Goal: Task Accomplishment & Management: Use online tool/utility

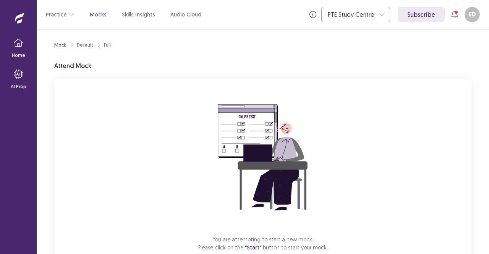
drag, startPoint x: 222, startPoint y: 123, endPoint x: 174, endPoint y: 157, distance: 59.8
click at [174, 157] on div "You are attempting to start a new mock. Please click on the "Start" button to s…" at bounding box center [262, 181] width 417 height 204
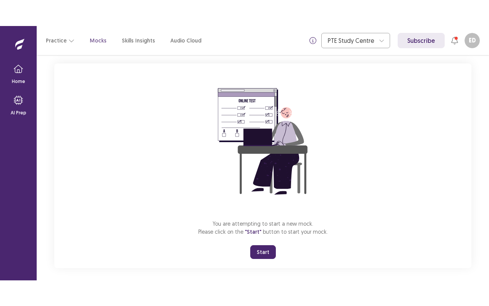
scroll to position [47, 0]
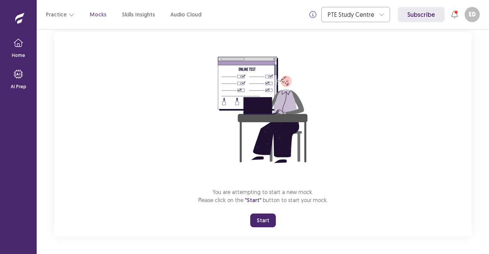
click at [259, 219] on button "Start" at bounding box center [263, 221] width 26 height 14
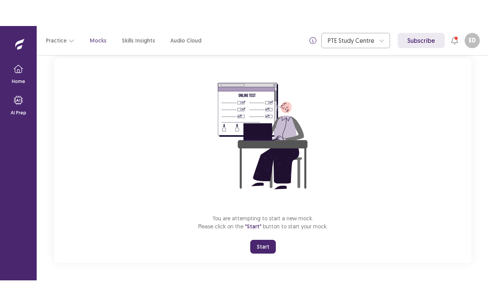
scroll to position [0, 0]
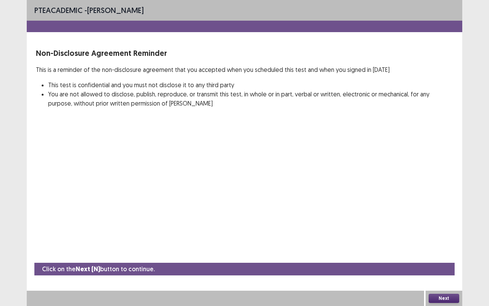
click at [435, 254] on button "Next" at bounding box center [444, 298] width 31 height 9
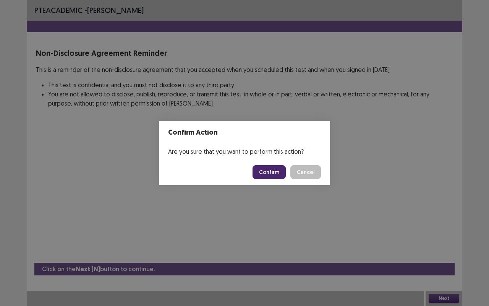
click at [277, 177] on button "Confirm" at bounding box center [269, 172] width 33 height 14
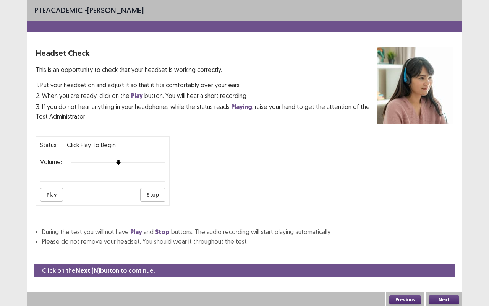
click at [59, 188] on button "Play" at bounding box center [51, 195] width 23 height 14
drag, startPoint x: 117, startPoint y: 156, endPoint x: 137, endPoint y: 157, distance: 20.3
click at [137, 159] on div "Volume:" at bounding box center [102, 163] width 125 height 8
click at [193, 159] on div "Status: playing Volume: Play Stop" at bounding box center [244, 168] width 417 height 76
click at [437, 254] on button "Next" at bounding box center [444, 299] width 31 height 9
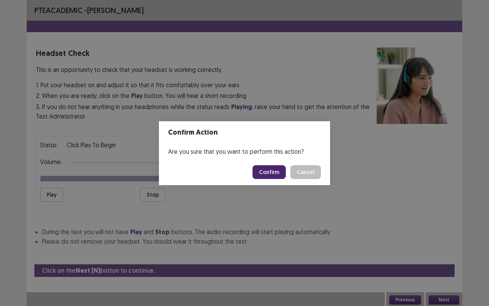
click at [274, 168] on button "Confirm" at bounding box center [269, 172] width 33 height 14
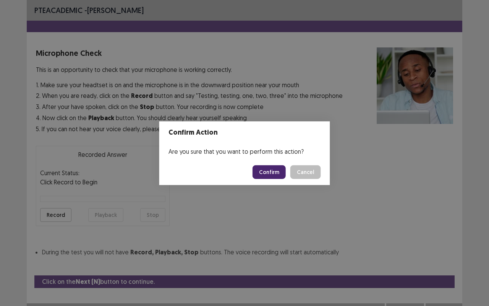
scroll to position [8, 0]
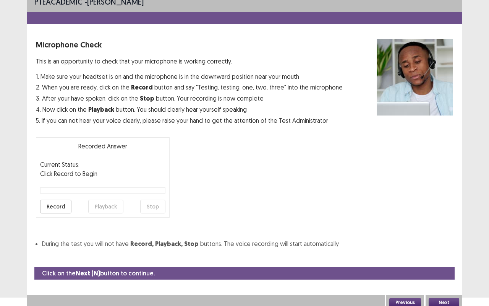
click at [44, 206] on button "Record" at bounding box center [55, 207] width 31 height 14
click at [156, 206] on button "Stop" at bounding box center [152, 207] width 25 height 14
click at [121, 209] on button "Playback" at bounding box center [105, 207] width 35 height 14
click at [109, 208] on button "Playback" at bounding box center [105, 207] width 35 height 14
click at [442, 254] on button "Next" at bounding box center [444, 302] width 31 height 9
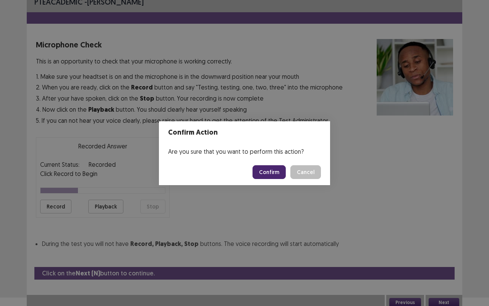
click at [269, 172] on button "Confirm" at bounding box center [269, 172] width 33 height 14
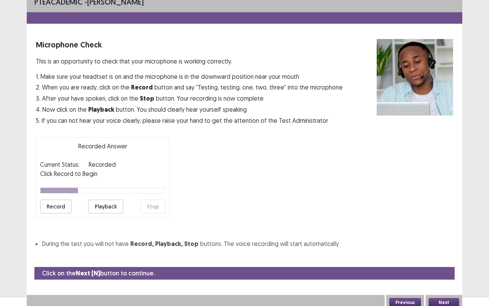
scroll to position [0, 0]
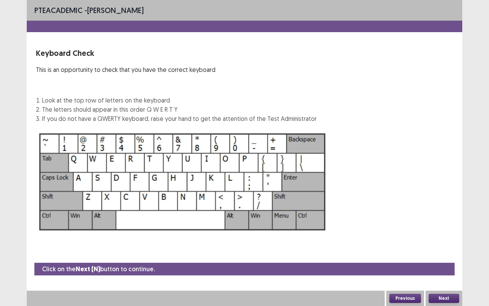
click at [445, 254] on button "Next" at bounding box center [444, 298] width 31 height 9
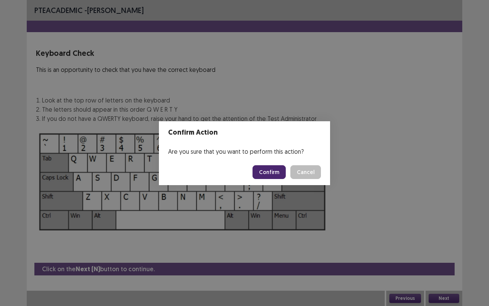
click at [278, 172] on button "Confirm" at bounding box center [269, 172] width 33 height 14
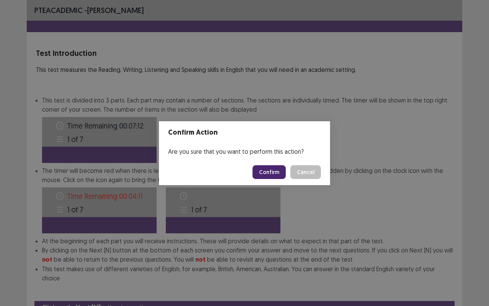
scroll to position [29, 0]
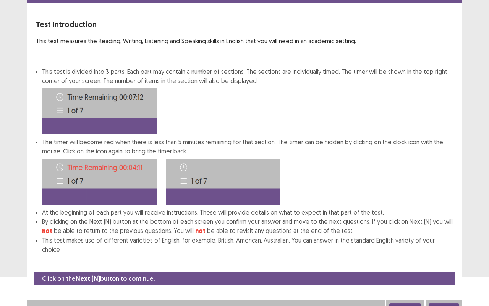
click at [437, 254] on button "Next" at bounding box center [444, 307] width 31 height 9
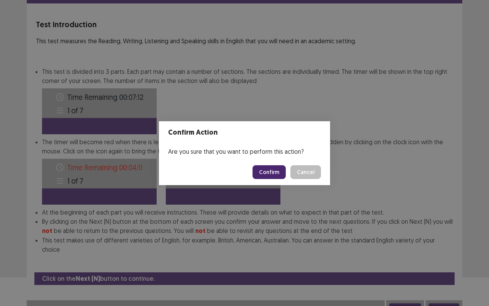
click at [271, 168] on button "Confirm" at bounding box center [269, 172] width 33 height 14
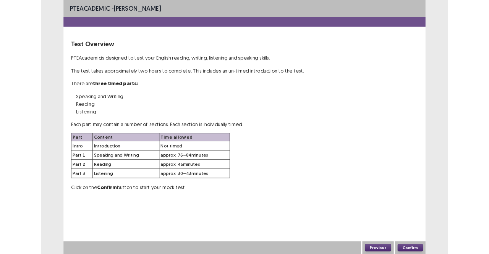
scroll to position [0, 0]
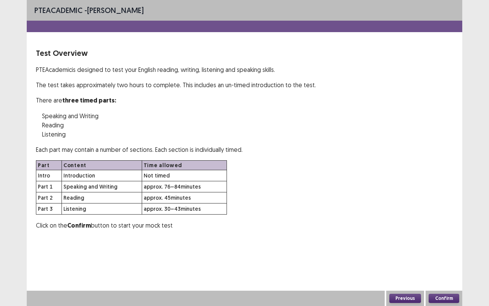
click at [444, 254] on button "Confirm" at bounding box center [444, 298] width 31 height 9
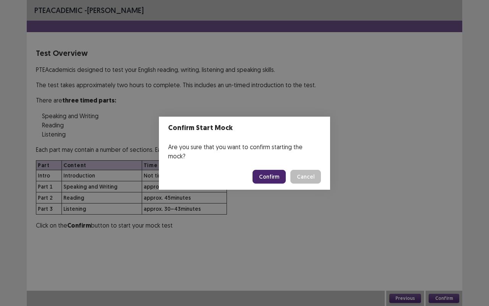
click at [273, 170] on button "Confirm" at bounding box center [269, 177] width 33 height 14
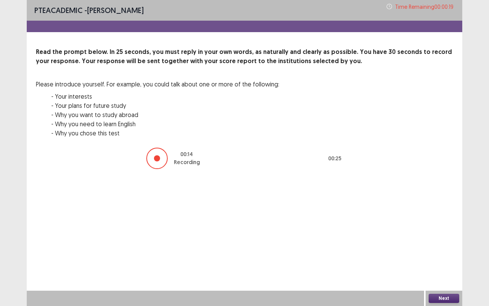
click at [436, 254] on button "Next" at bounding box center [444, 298] width 31 height 9
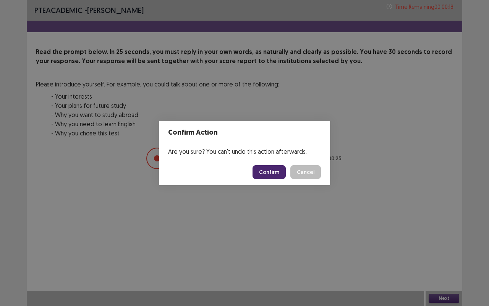
click at [274, 174] on button "Confirm" at bounding box center [269, 172] width 33 height 14
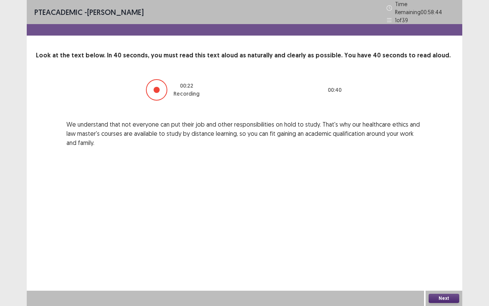
click at [432, 254] on button "Next" at bounding box center [444, 298] width 31 height 9
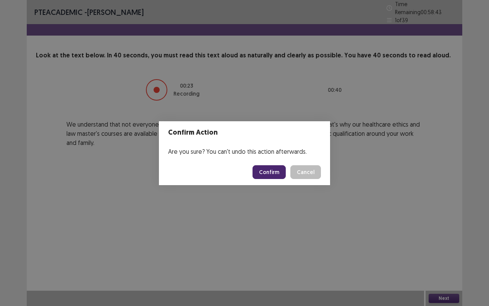
click at [268, 174] on button "Confirm" at bounding box center [269, 172] width 33 height 14
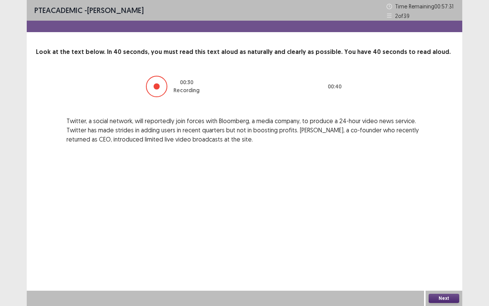
click at [439, 254] on button "Next" at bounding box center [444, 298] width 31 height 9
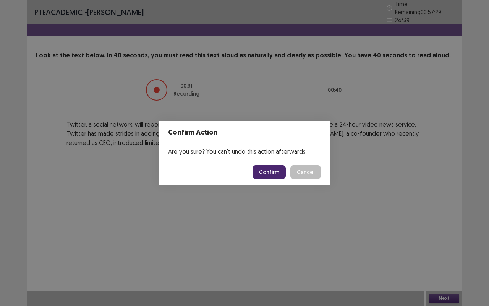
click at [274, 170] on button "Confirm" at bounding box center [269, 172] width 33 height 14
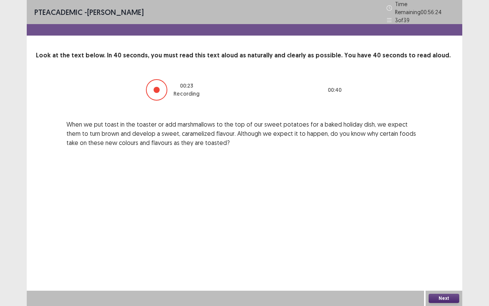
click at [439, 254] on button "Next" at bounding box center [444, 298] width 31 height 9
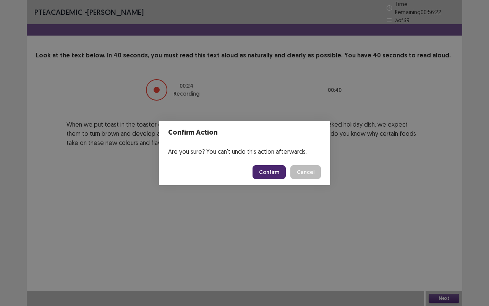
click at [284, 168] on button "Confirm" at bounding box center [269, 172] width 33 height 14
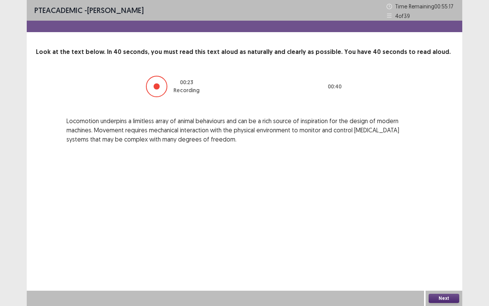
click at [445, 254] on button "Next" at bounding box center [444, 298] width 31 height 9
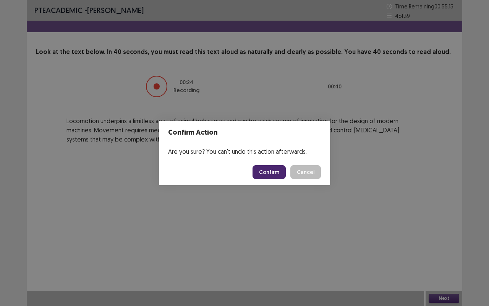
click at [273, 177] on button "Confirm" at bounding box center [269, 172] width 33 height 14
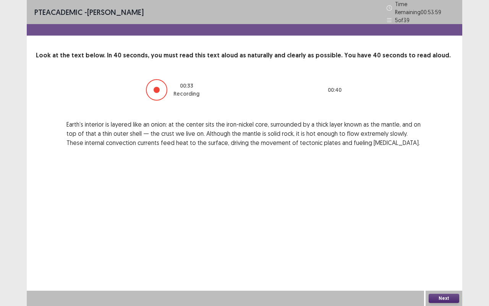
click at [439, 254] on button "Next" at bounding box center [444, 298] width 31 height 9
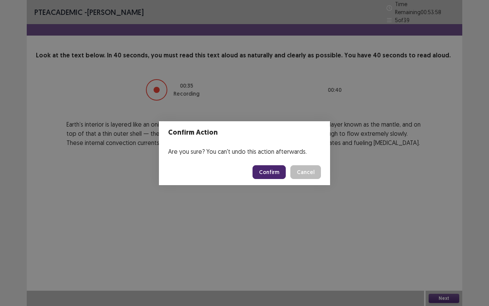
click at [281, 172] on button "Confirm" at bounding box center [269, 172] width 33 height 14
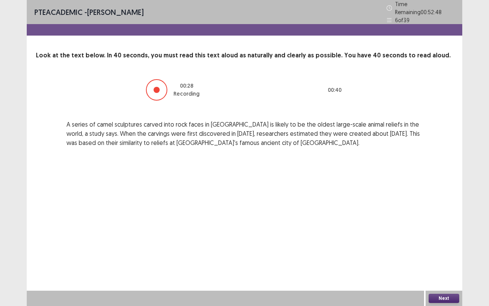
click at [446, 254] on button "Next" at bounding box center [444, 298] width 31 height 9
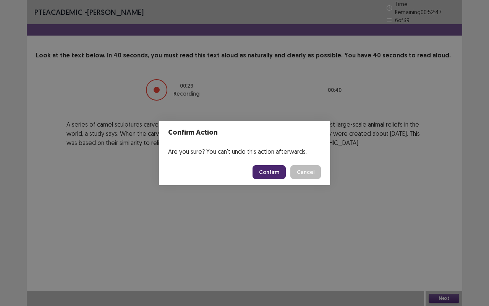
click at [268, 169] on button "Confirm" at bounding box center [269, 172] width 33 height 14
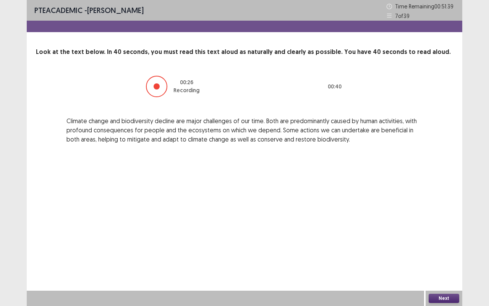
click at [443, 254] on button "Next" at bounding box center [444, 298] width 31 height 9
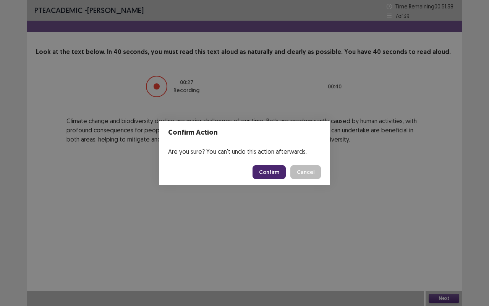
click at [268, 170] on button "Confirm" at bounding box center [269, 172] width 33 height 14
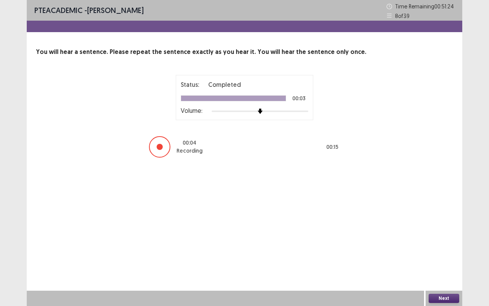
click at [431, 254] on button "Next" at bounding box center [444, 298] width 31 height 9
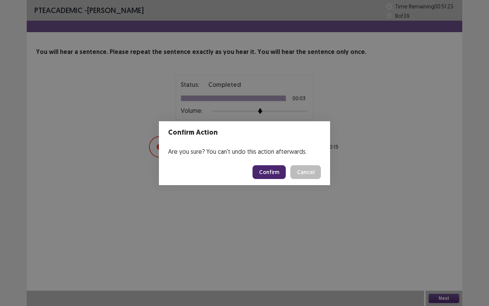
click at [271, 177] on button "Confirm" at bounding box center [269, 172] width 33 height 14
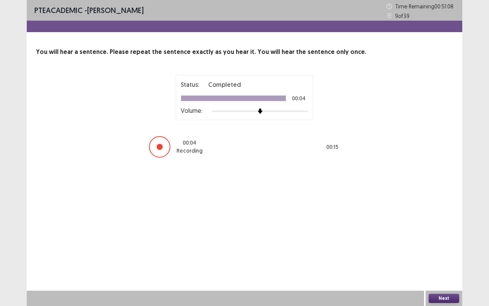
click at [443, 254] on button "Next" at bounding box center [444, 298] width 31 height 9
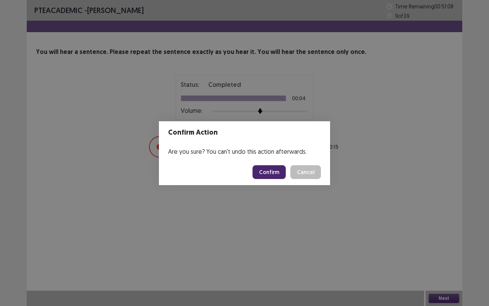
click at [279, 168] on button "Confirm" at bounding box center [269, 172] width 33 height 14
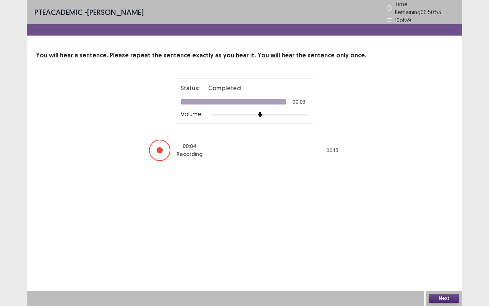
click at [440, 254] on button "Next" at bounding box center [444, 298] width 31 height 9
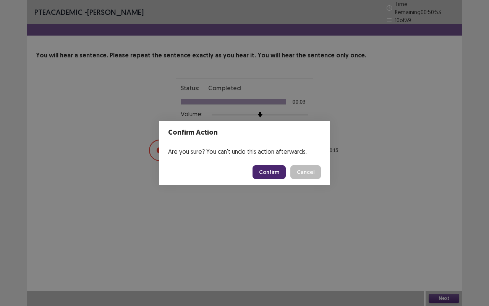
click at [265, 171] on button "Confirm" at bounding box center [269, 172] width 33 height 14
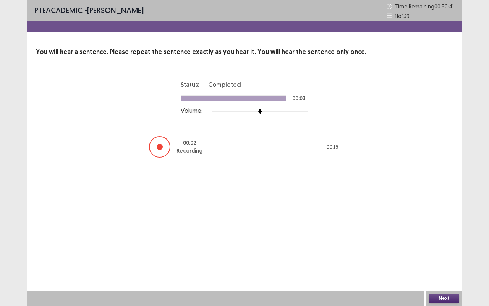
click at [441, 254] on button "Next" at bounding box center [444, 298] width 31 height 9
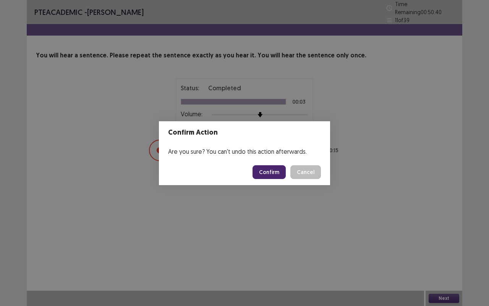
click at [276, 177] on button "Confirm" at bounding box center [269, 172] width 33 height 14
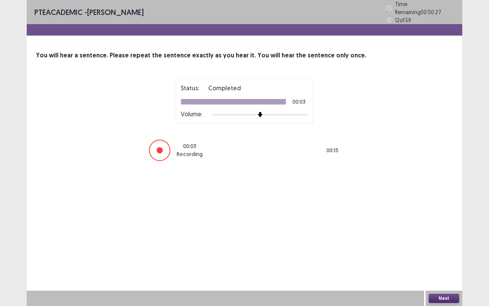
click at [438, 254] on button "Next" at bounding box center [444, 298] width 31 height 9
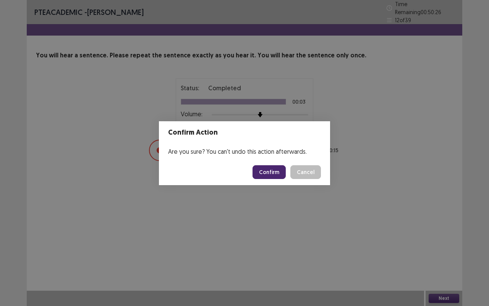
click at [271, 168] on button "Confirm" at bounding box center [269, 172] width 33 height 14
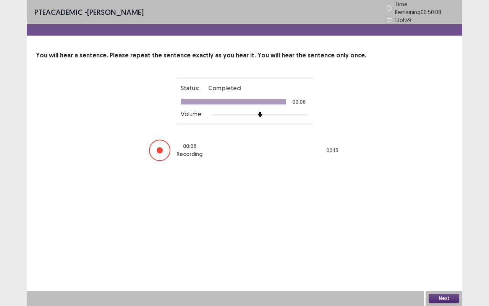
click at [448, 254] on button "Next" at bounding box center [444, 298] width 31 height 9
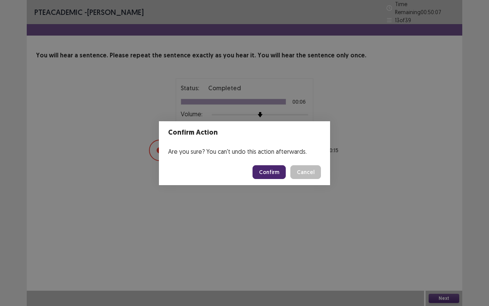
click at [266, 160] on footer "Confirm Cancel" at bounding box center [244, 172] width 171 height 26
click at [268, 170] on button "Confirm" at bounding box center [269, 172] width 33 height 14
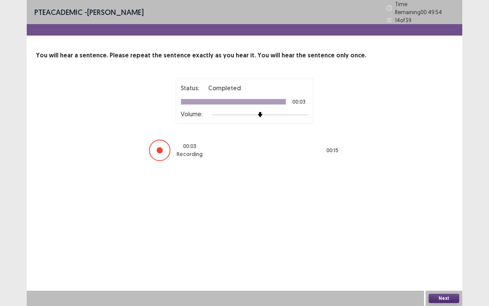
click at [438, 254] on button "Next" at bounding box center [444, 298] width 31 height 9
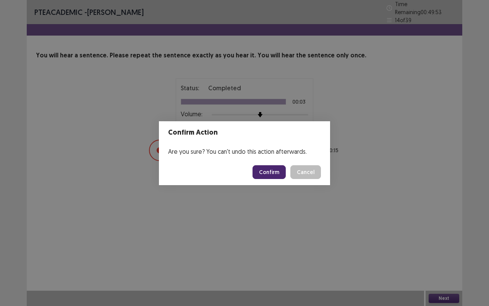
click at [274, 174] on button "Confirm" at bounding box center [269, 172] width 33 height 14
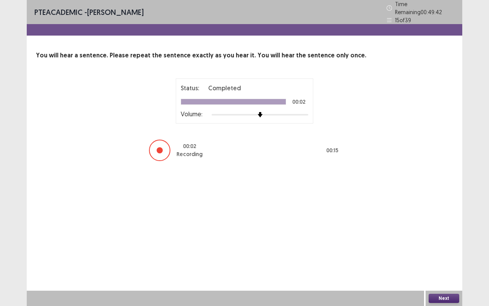
click at [450, 254] on button "Next" at bounding box center [444, 298] width 31 height 9
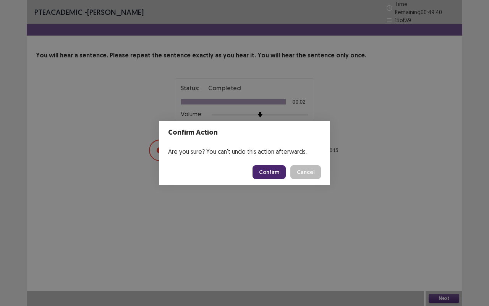
click at [271, 171] on button "Confirm" at bounding box center [269, 172] width 33 height 14
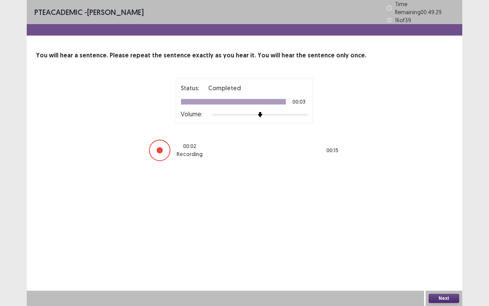
click at [434, 254] on button "Next" at bounding box center [444, 298] width 31 height 9
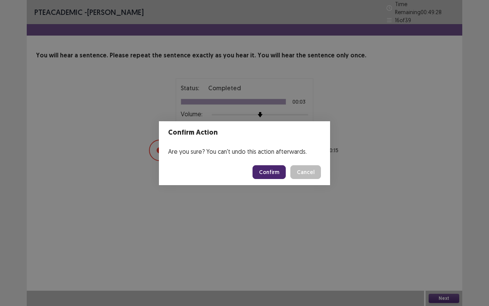
click at [271, 154] on div "Are you sure? You can't undo this action afterwards." at bounding box center [244, 151] width 171 height 15
click at [269, 168] on button "Confirm" at bounding box center [269, 172] width 33 height 14
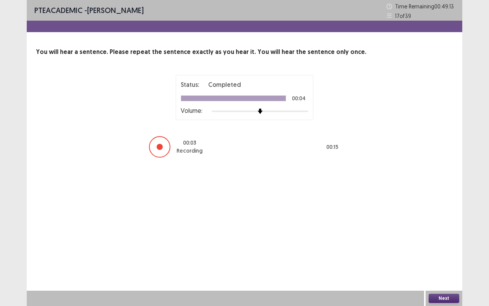
click at [451, 254] on button "Next" at bounding box center [444, 298] width 31 height 9
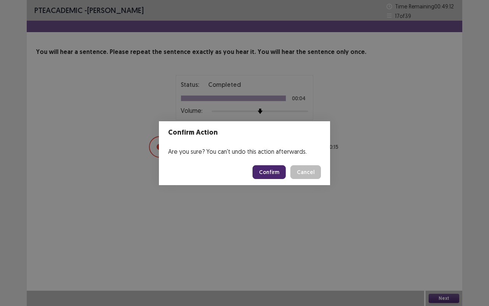
click at [277, 171] on button "Confirm" at bounding box center [269, 172] width 33 height 14
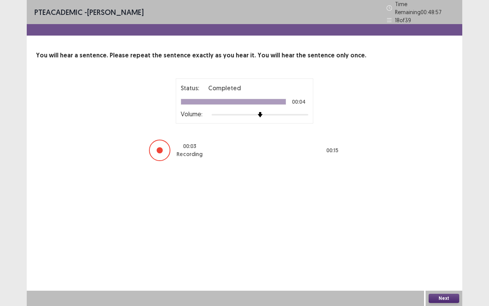
click at [434, 254] on button "Next" at bounding box center [444, 298] width 31 height 9
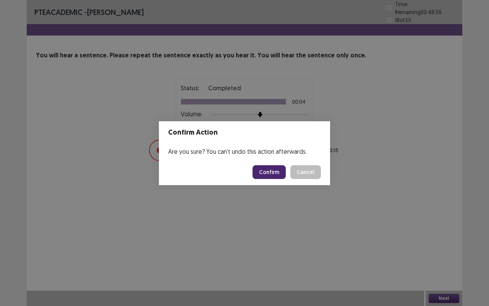
click at [281, 173] on button "Confirm" at bounding box center [269, 172] width 33 height 14
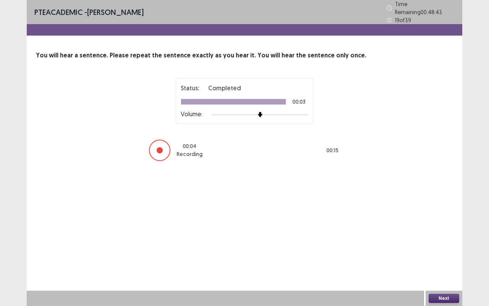
click at [438, 254] on button "Next" at bounding box center [444, 298] width 31 height 9
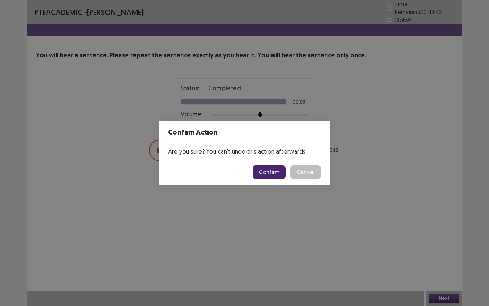
click at [277, 170] on button "Confirm" at bounding box center [269, 172] width 33 height 14
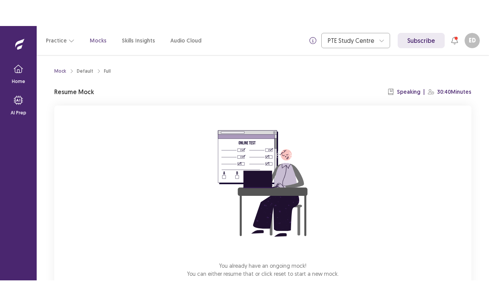
scroll to position [47, 0]
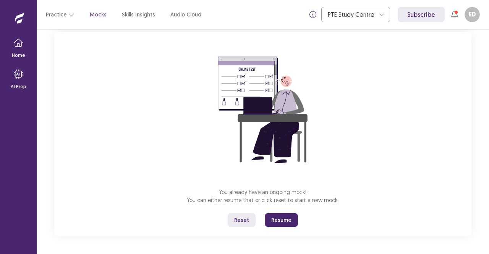
click at [288, 217] on button "Resume" at bounding box center [281, 220] width 33 height 14
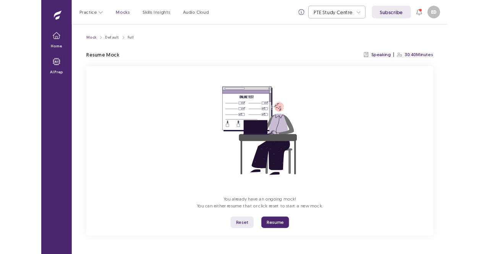
scroll to position [0, 0]
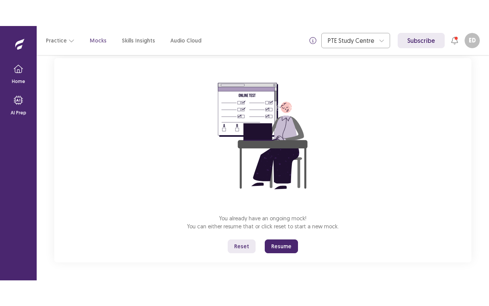
scroll to position [47, 0]
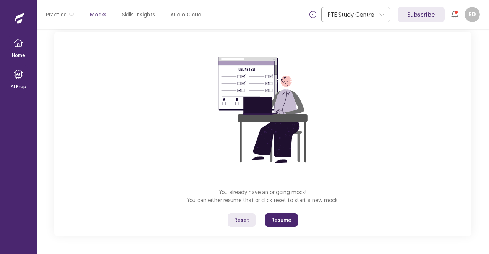
click at [292, 221] on button "Resume" at bounding box center [281, 220] width 33 height 14
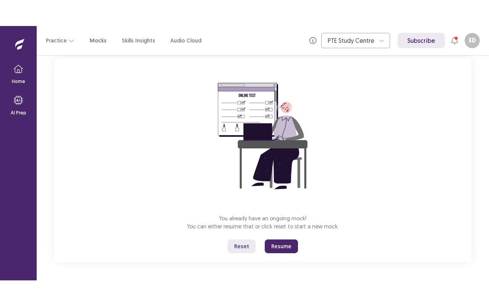
scroll to position [0, 0]
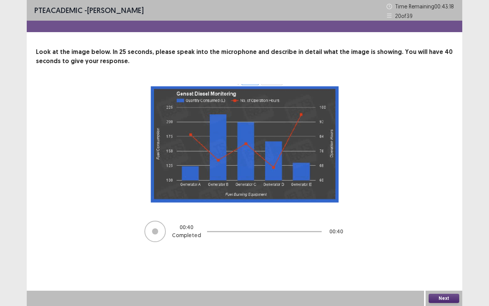
click at [442, 254] on button "Next" at bounding box center [444, 298] width 31 height 9
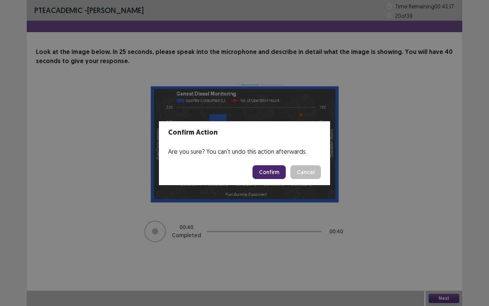
click at [277, 167] on button "Confirm" at bounding box center [269, 172] width 33 height 14
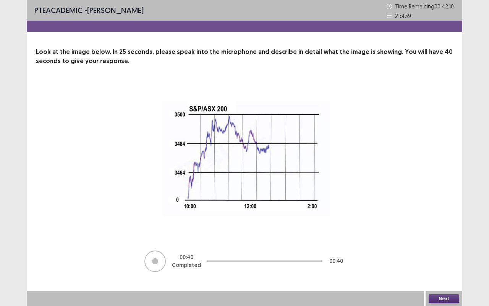
click at [448, 254] on button "Next" at bounding box center [444, 298] width 31 height 9
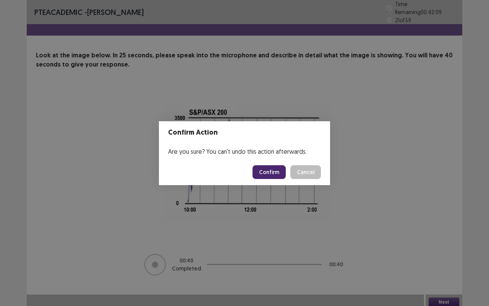
click at [274, 172] on button "Confirm" at bounding box center [269, 172] width 33 height 14
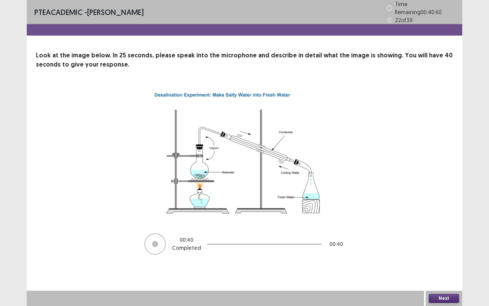
click at [445, 254] on button "Next" at bounding box center [444, 298] width 31 height 9
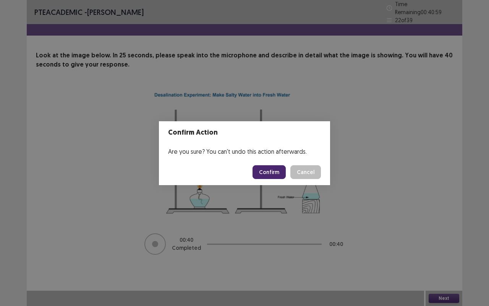
click at [266, 175] on button "Confirm" at bounding box center [269, 172] width 33 height 14
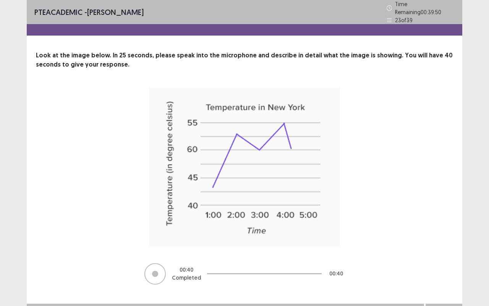
scroll to position [9, 0]
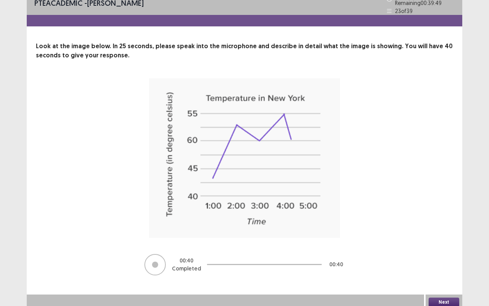
click at [454, 254] on button "Next" at bounding box center [444, 301] width 31 height 9
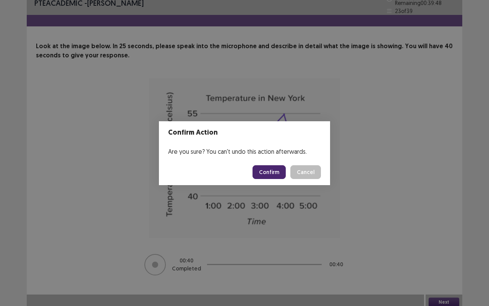
click at [269, 177] on button "Confirm" at bounding box center [269, 172] width 33 height 14
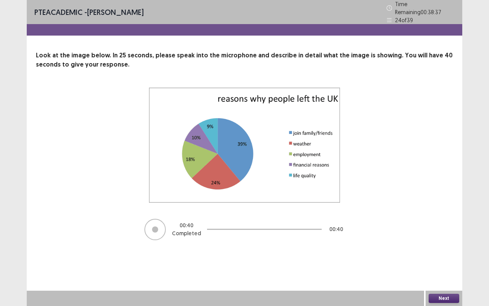
click at [438, 254] on button "Next" at bounding box center [444, 298] width 31 height 9
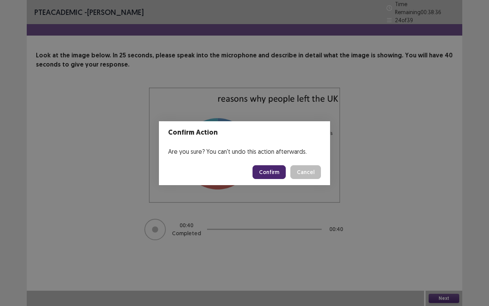
click at [261, 176] on button "Confirm" at bounding box center [269, 172] width 33 height 14
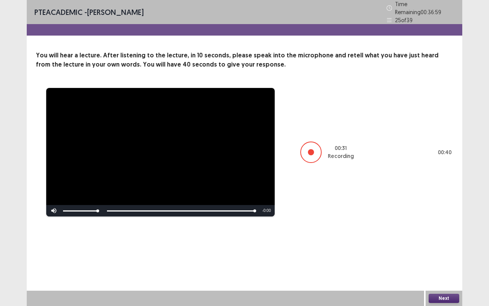
click at [440, 254] on button "Next" at bounding box center [444, 298] width 31 height 9
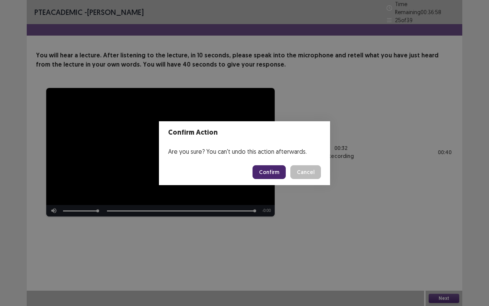
click at [269, 170] on button "Confirm" at bounding box center [269, 172] width 33 height 14
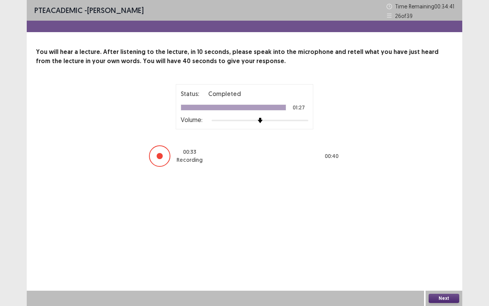
click at [434, 254] on button "Next" at bounding box center [444, 298] width 31 height 9
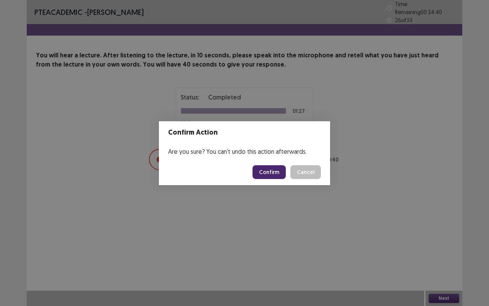
click at [283, 172] on button "Confirm" at bounding box center [269, 172] width 33 height 14
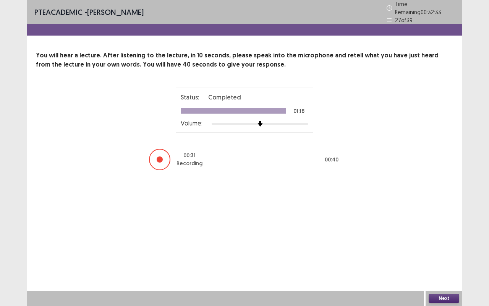
click at [439, 254] on button "Next" at bounding box center [444, 298] width 31 height 9
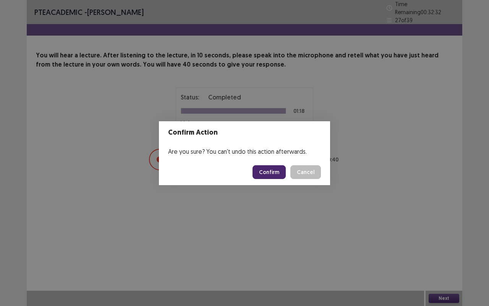
click at [274, 170] on button "Confirm" at bounding box center [269, 172] width 33 height 14
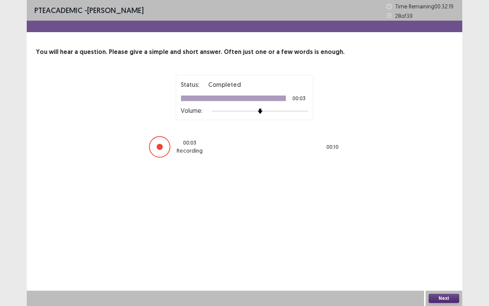
click at [446, 254] on button "Next" at bounding box center [444, 298] width 31 height 9
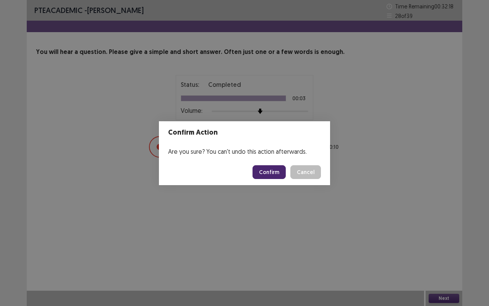
click at [275, 167] on button "Confirm" at bounding box center [269, 172] width 33 height 14
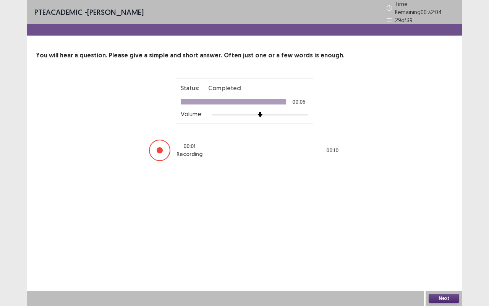
click at [439, 254] on button "Next" at bounding box center [444, 298] width 31 height 9
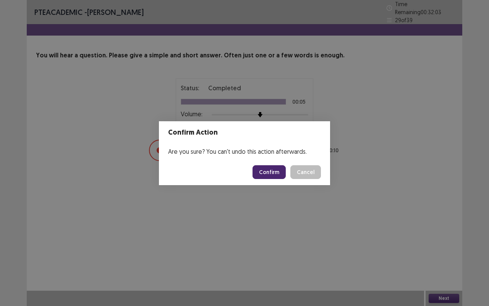
click at [269, 170] on button "Confirm" at bounding box center [269, 172] width 33 height 14
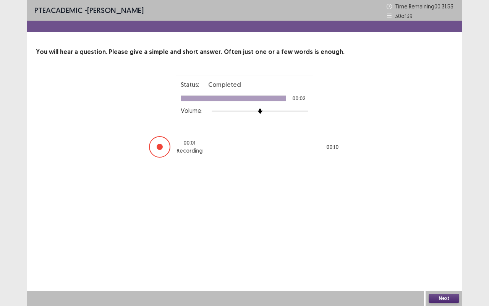
click at [440, 254] on button "Next" at bounding box center [444, 298] width 31 height 9
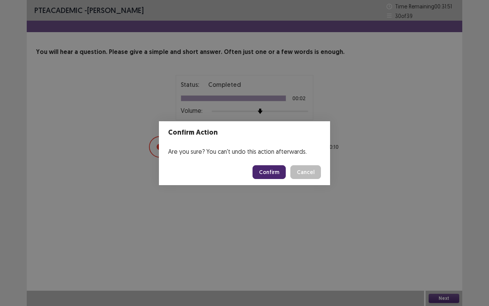
click at [265, 169] on button "Confirm" at bounding box center [269, 172] width 33 height 14
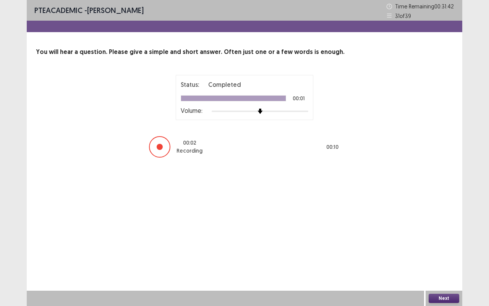
click at [263, 154] on div "PTE academic - [PERSON_NAME] Time Remaining 00 : 31 : 42 31 of 39 You will hear…" at bounding box center [245, 153] width 436 height 306
click at [437, 254] on button "Next" at bounding box center [444, 298] width 31 height 9
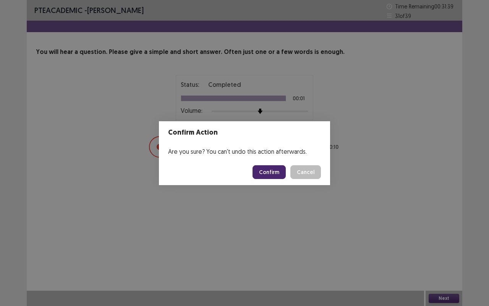
click at [272, 174] on button "Confirm" at bounding box center [269, 172] width 33 height 14
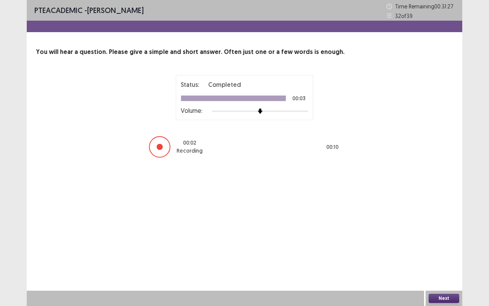
click at [436, 254] on button "Next" at bounding box center [444, 298] width 31 height 9
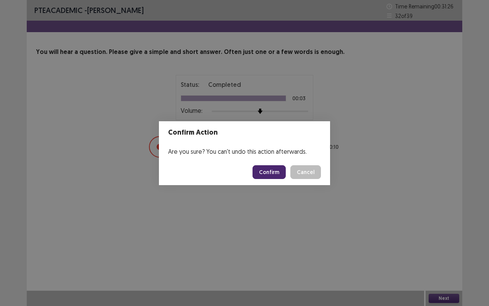
click at [274, 174] on button "Confirm" at bounding box center [269, 172] width 33 height 14
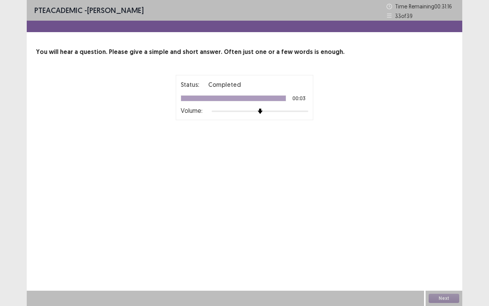
click at [274, 174] on div "PTE academic - [PERSON_NAME] Time Remaining 00 : 31 : 16 33 of 39 You will hear…" at bounding box center [245, 153] width 436 height 306
click at [444, 254] on button "Next" at bounding box center [444, 298] width 31 height 9
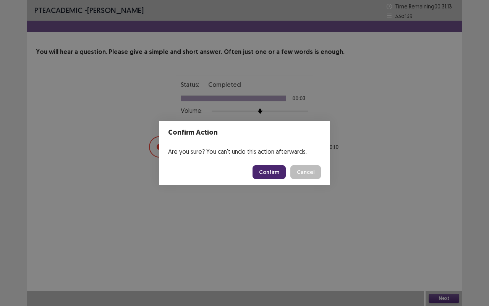
click at [261, 173] on button "Confirm" at bounding box center [269, 172] width 33 height 14
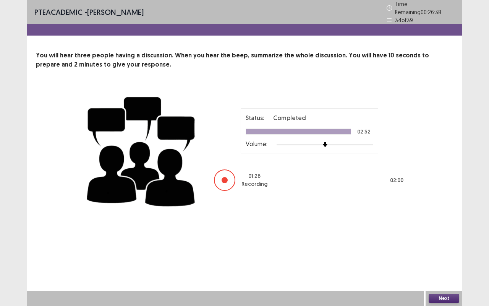
click at [432, 254] on button "Next" at bounding box center [444, 298] width 31 height 9
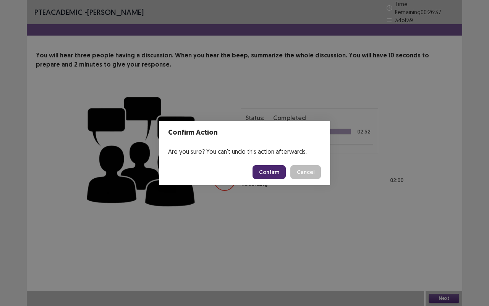
click at [280, 172] on button "Confirm" at bounding box center [269, 172] width 33 height 14
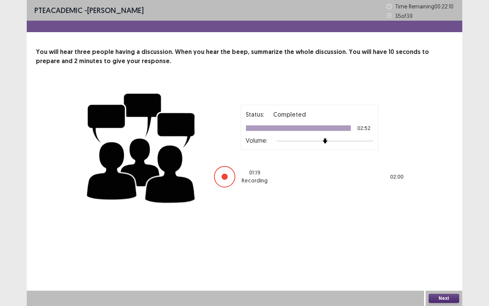
click at [437, 254] on button "Next" at bounding box center [444, 298] width 31 height 9
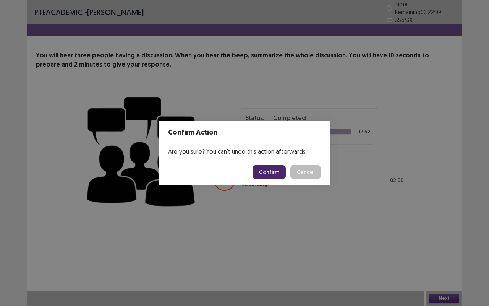
click at [271, 170] on button "Confirm" at bounding box center [269, 172] width 33 height 14
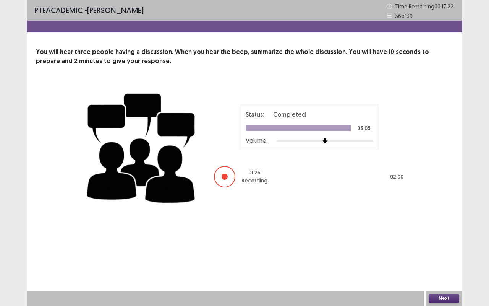
click at [446, 254] on div "Next" at bounding box center [444, 297] width 37 height 15
click at [444, 254] on button "Next" at bounding box center [444, 298] width 31 height 9
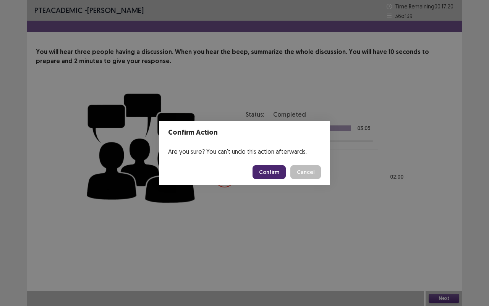
click at [283, 171] on button "Confirm" at bounding box center [269, 172] width 33 height 14
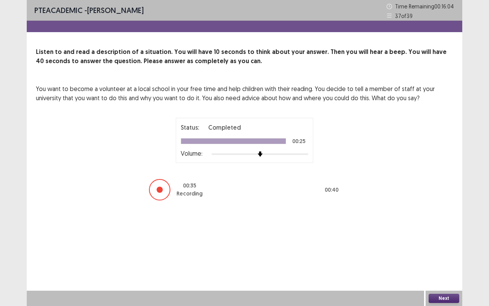
click at [453, 254] on button "Next" at bounding box center [444, 298] width 31 height 9
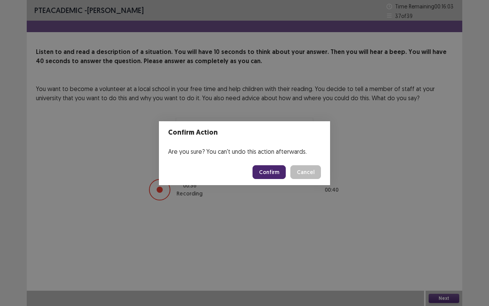
click at [272, 168] on button "Confirm" at bounding box center [269, 172] width 33 height 14
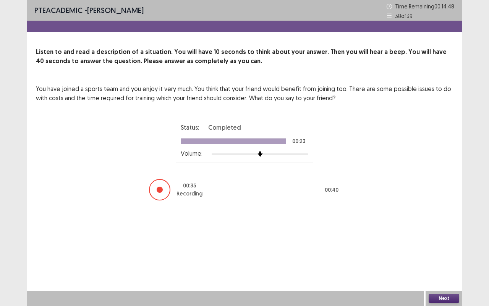
click at [453, 254] on button "Next" at bounding box center [444, 298] width 31 height 9
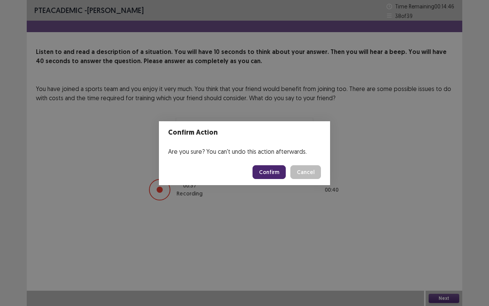
click at [272, 174] on button "Confirm" at bounding box center [269, 172] width 33 height 14
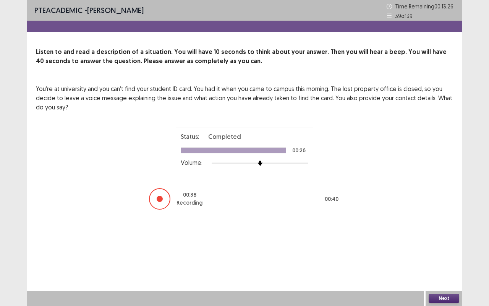
click at [441, 254] on button "Next" at bounding box center [444, 298] width 31 height 9
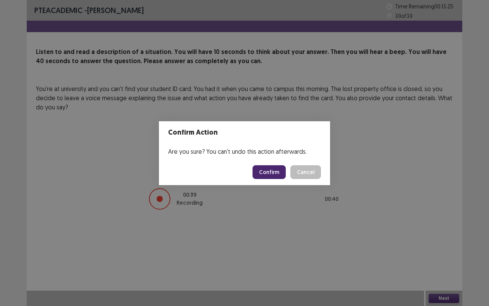
click at [267, 170] on button "Confirm" at bounding box center [269, 172] width 33 height 14
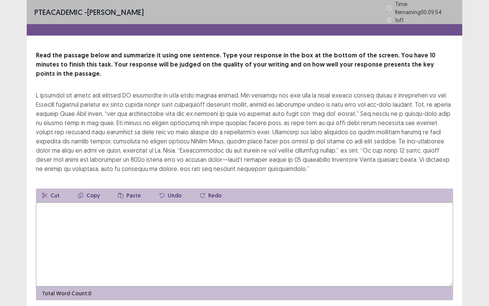
click at [218, 220] on textarea at bounding box center [244, 244] width 417 height 84
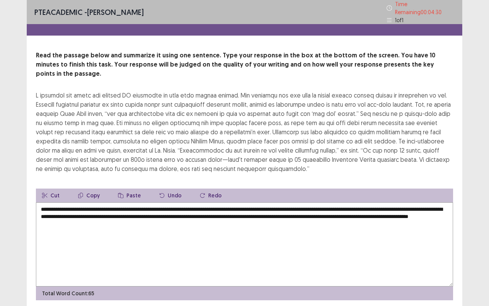
click at [237, 202] on textarea "**********" at bounding box center [244, 244] width 417 height 84
drag, startPoint x: 237, startPoint y: 196, endPoint x: 227, endPoint y: 197, distance: 10.3
click at [227, 202] on textarea "**********" at bounding box center [244, 244] width 417 height 84
click at [238, 202] on textarea "**********" at bounding box center [244, 244] width 417 height 84
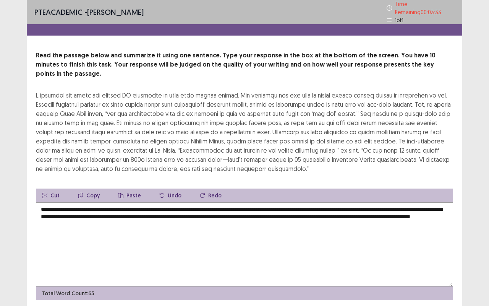
click at [336, 202] on textarea "**********" at bounding box center [244, 244] width 417 height 84
click at [410, 205] on textarea "**********" at bounding box center [244, 244] width 417 height 84
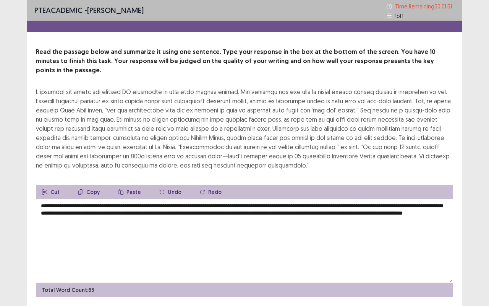
click at [60, 211] on textarea "**********" at bounding box center [244, 241] width 417 height 84
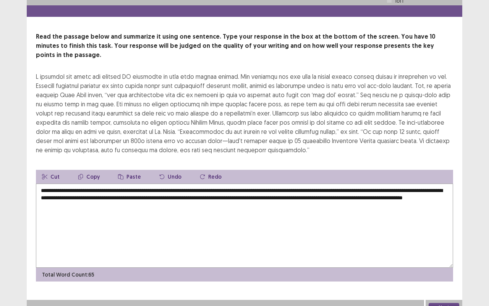
type textarea "**********"
click at [441, 254] on button "Next" at bounding box center [444, 307] width 31 height 9
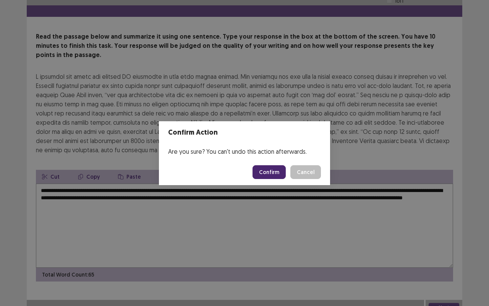
click at [265, 174] on button "Confirm" at bounding box center [269, 172] width 33 height 14
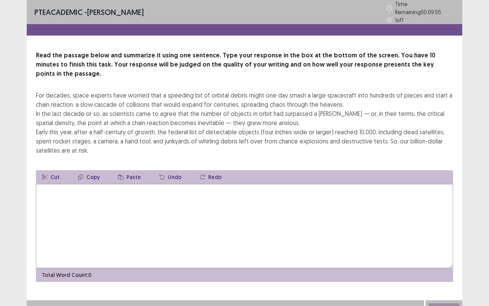
click at [241, 201] on textarea at bounding box center [244, 226] width 417 height 84
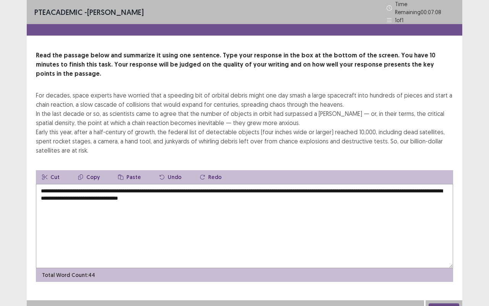
drag, startPoint x: 96, startPoint y: 185, endPoint x: 230, endPoint y: 185, distance: 133.4
click at [230, 185] on textarea "**********" at bounding box center [244, 226] width 417 height 84
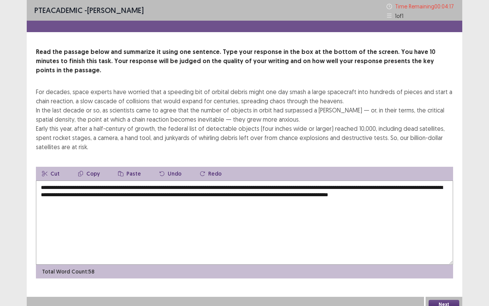
click at [73, 180] on textarea "**********" at bounding box center [244, 222] width 417 height 84
click at [407, 180] on textarea "**********" at bounding box center [244, 222] width 417 height 84
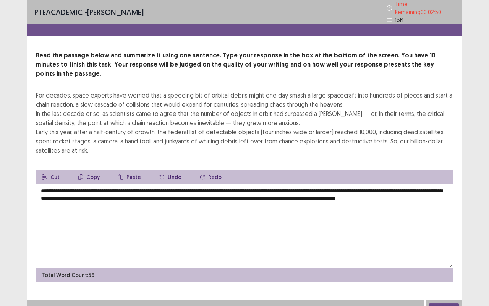
click at [73, 185] on textarea "**********" at bounding box center [244, 226] width 417 height 84
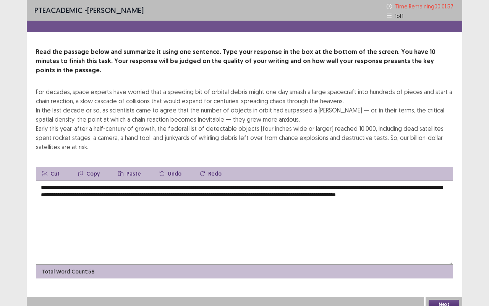
click at [322, 187] on textarea "**********" at bounding box center [244, 222] width 417 height 84
type textarea "**********"
click at [438, 254] on button "Next" at bounding box center [444, 304] width 31 height 9
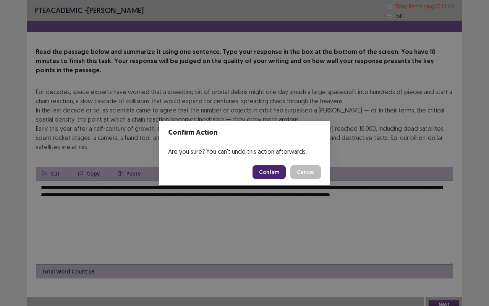
click at [262, 168] on button "Confirm" at bounding box center [269, 172] width 33 height 14
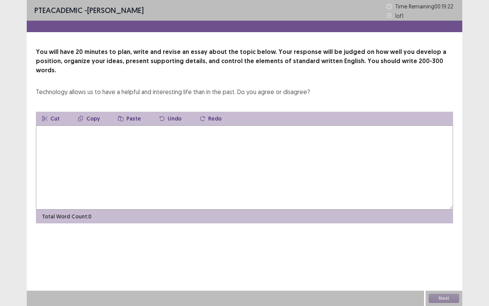
click at [262, 168] on textarea at bounding box center [244, 167] width 417 height 84
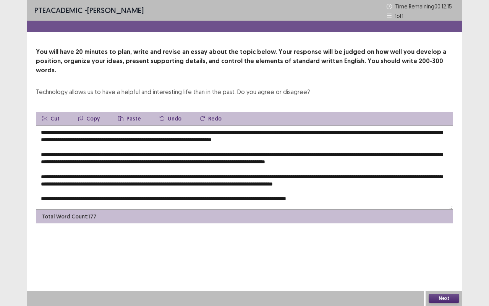
click at [253, 156] on textarea at bounding box center [244, 167] width 417 height 84
click at [99, 125] on textarea at bounding box center [244, 167] width 417 height 84
drag, startPoint x: 217, startPoint y: 122, endPoint x: 85, endPoint y: 123, distance: 132.2
click at [85, 125] on textarea at bounding box center [244, 167] width 417 height 84
click at [93, 112] on button "Copy" at bounding box center [89, 119] width 34 height 14
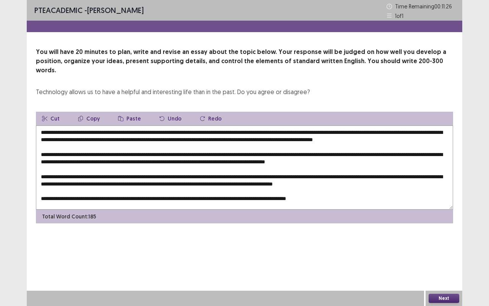
drag, startPoint x: 165, startPoint y: 151, endPoint x: 151, endPoint y: 153, distance: 14.3
click at [151, 153] on textarea at bounding box center [244, 167] width 417 height 84
click at [131, 112] on button "Paste" at bounding box center [129, 119] width 35 height 14
drag, startPoint x: 54, startPoint y: 168, endPoint x: 39, endPoint y: 168, distance: 15.3
click at [39, 168] on textarea at bounding box center [244, 167] width 417 height 84
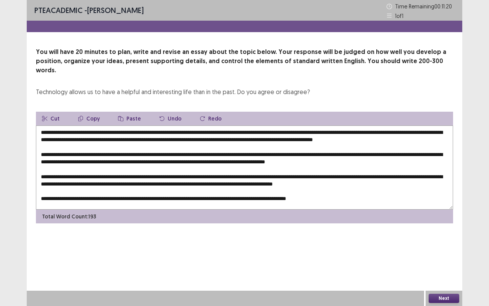
click at [128, 112] on button "Paste" at bounding box center [129, 119] width 35 height 14
drag, startPoint x: 162, startPoint y: 178, endPoint x: 148, endPoint y: 181, distance: 13.6
click at [148, 181] on textarea at bounding box center [244, 167] width 417 height 84
click at [131, 112] on button "Paste" at bounding box center [129, 119] width 35 height 14
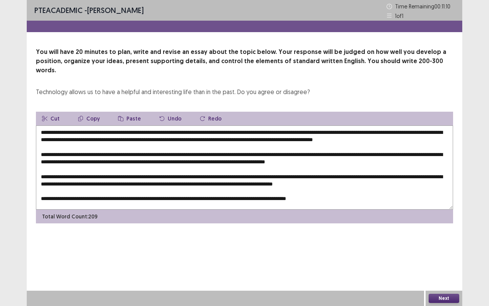
drag, startPoint x: 89, startPoint y: 178, endPoint x: 75, endPoint y: 180, distance: 13.8
click at [75, 180] on textarea at bounding box center [244, 167] width 417 height 84
click at [131, 112] on button "Paste" at bounding box center [129, 119] width 35 height 14
drag, startPoint x: 174, startPoint y: 193, endPoint x: 162, endPoint y: 193, distance: 12.2
click at [162, 193] on textarea at bounding box center [244, 167] width 417 height 84
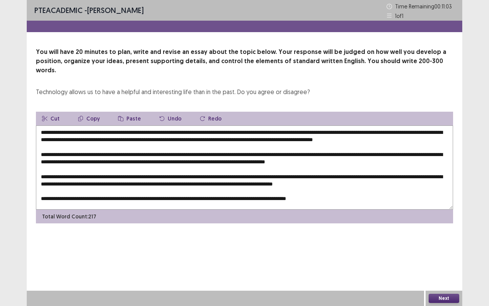
click at [133, 112] on button "Paste" at bounding box center [129, 119] width 35 height 14
click at [79, 125] on textarea at bounding box center [244, 167] width 417 height 84
click at [340, 132] on textarea at bounding box center [244, 167] width 417 height 84
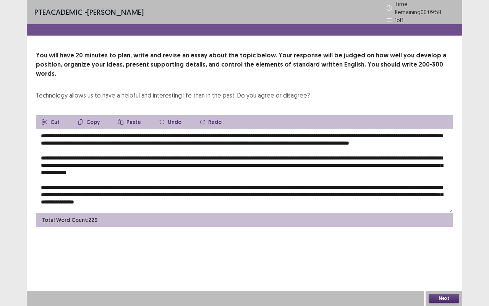
click at [407, 131] on textarea at bounding box center [244, 171] width 417 height 84
click at [381, 133] on textarea at bounding box center [244, 171] width 417 height 84
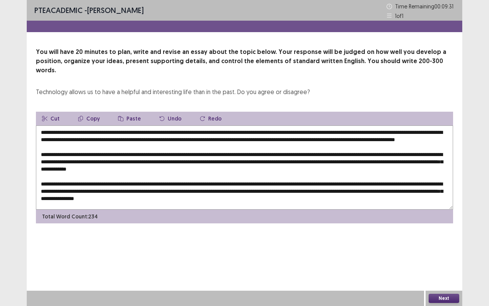
drag, startPoint x: 381, startPoint y: 133, endPoint x: 352, endPoint y: 133, distance: 29.0
click at [352, 133] on textarea at bounding box center [244, 167] width 417 height 84
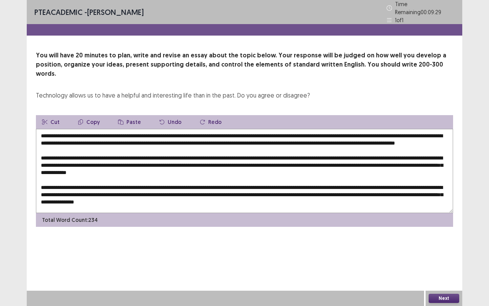
click at [96, 115] on button "Copy" at bounding box center [89, 122] width 34 height 14
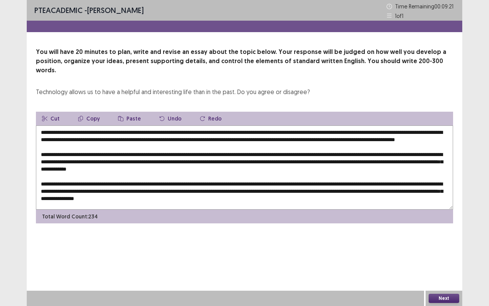
drag, startPoint x: 63, startPoint y: 162, endPoint x: 51, endPoint y: 161, distance: 11.6
click at [51, 161] on textarea at bounding box center [244, 167] width 417 height 84
click at [381, 131] on textarea at bounding box center [244, 167] width 417 height 84
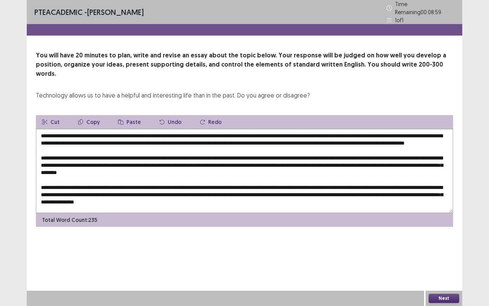
drag, startPoint x: 395, startPoint y: 130, endPoint x: 351, endPoint y: 128, distance: 44.4
click at [351, 129] on textarea at bounding box center [244, 171] width 417 height 84
click at [348, 130] on textarea at bounding box center [244, 171] width 417 height 84
click at [353, 129] on textarea at bounding box center [244, 171] width 417 height 84
drag, startPoint x: 395, startPoint y: 132, endPoint x: 352, endPoint y: 131, distance: 42.8
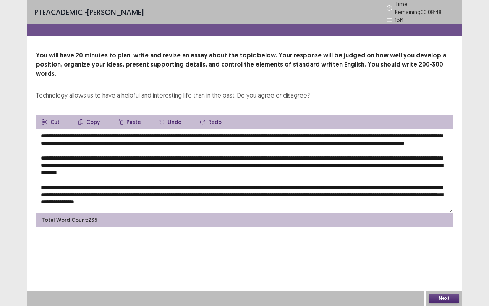
click at [352, 131] on textarea at bounding box center [244, 171] width 417 height 84
click at [96, 115] on button "Copy" at bounding box center [89, 122] width 34 height 14
click at [51, 161] on textarea at bounding box center [244, 171] width 417 height 84
click at [131, 115] on button "Paste" at bounding box center [129, 122] width 35 height 14
drag, startPoint x: 76, startPoint y: 140, endPoint x: 394, endPoint y: 140, distance: 318.7
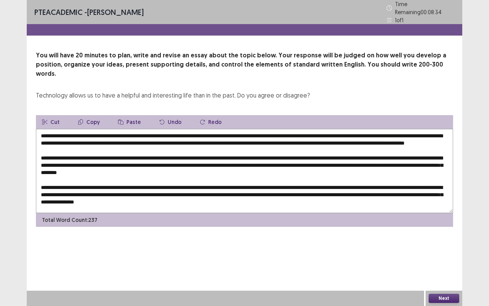
click at [394, 140] on textarea at bounding box center [244, 171] width 417 height 84
drag, startPoint x: 68, startPoint y: 151, endPoint x: 41, endPoint y: 139, distance: 29.1
click at [41, 139] on textarea at bounding box center [244, 171] width 417 height 84
drag, startPoint x: 74, startPoint y: 138, endPoint x: 42, endPoint y: 137, distance: 32.1
click at [42, 137] on textarea at bounding box center [244, 171] width 417 height 84
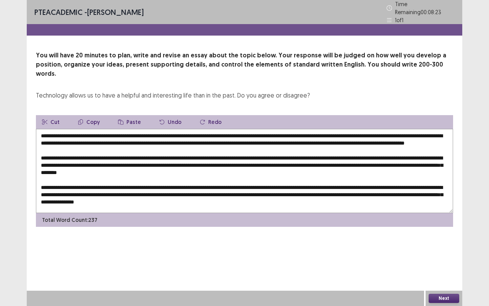
click at [73, 137] on textarea at bounding box center [244, 171] width 417 height 84
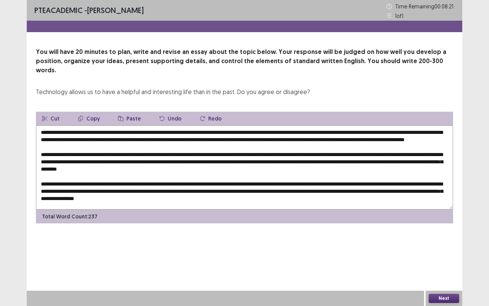
drag, startPoint x: 73, startPoint y: 137, endPoint x: 57, endPoint y: 136, distance: 15.7
drag, startPoint x: 57, startPoint y: 136, endPoint x: 162, endPoint y: 142, distance: 104.5
click at [162, 142] on textarea at bounding box center [244, 167] width 417 height 84
drag, startPoint x: 74, startPoint y: 138, endPoint x: 41, endPoint y: 137, distance: 33.6
click at [41, 137] on textarea at bounding box center [244, 167] width 417 height 84
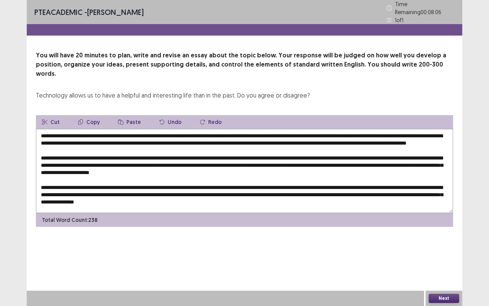
drag, startPoint x: 73, startPoint y: 138, endPoint x: 41, endPoint y: 138, distance: 32.5
click at [41, 138] on textarea at bounding box center [244, 171] width 417 height 84
click at [92, 115] on button "Copy" at bounding box center [89, 122] width 34 height 14
drag, startPoint x: 152, startPoint y: 189, endPoint x: 139, endPoint y: 188, distance: 13.0
click at [139, 188] on textarea at bounding box center [244, 171] width 417 height 84
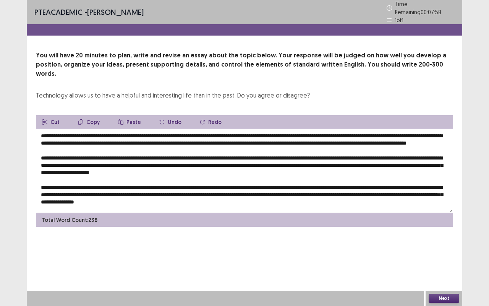
click at [125, 115] on button "Paste" at bounding box center [129, 122] width 35 height 14
drag, startPoint x: 221, startPoint y: 158, endPoint x: 190, endPoint y: 158, distance: 31.7
click at [190, 158] on textarea at bounding box center [244, 171] width 417 height 84
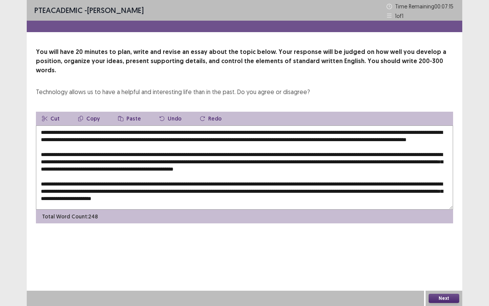
click at [303, 159] on textarea at bounding box center [244, 167] width 417 height 84
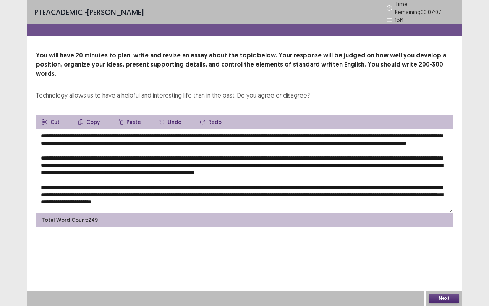
drag, startPoint x: 123, startPoint y: 167, endPoint x: 104, endPoint y: 168, distance: 18.7
click at [104, 168] on textarea at bounding box center [244, 171] width 417 height 84
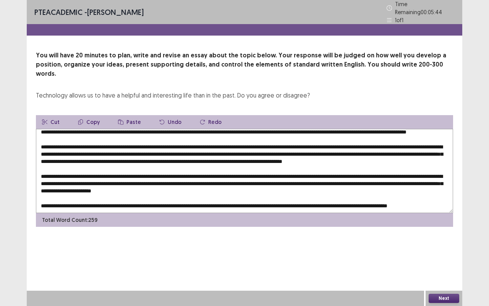
scroll to position [18, 0]
click at [430, 179] on textarea at bounding box center [244, 171] width 417 height 84
click at [229, 150] on textarea at bounding box center [244, 171] width 417 height 84
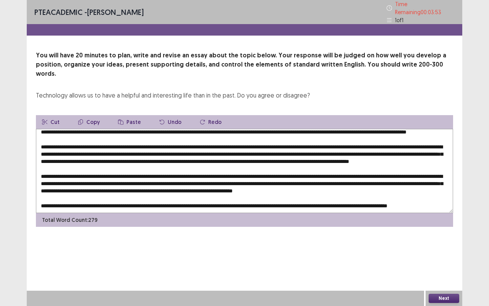
scroll to position [17, 0]
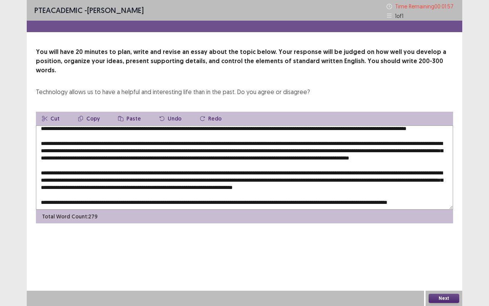
type textarea "**********"
click at [440, 254] on button "Next" at bounding box center [444, 298] width 31 height 9
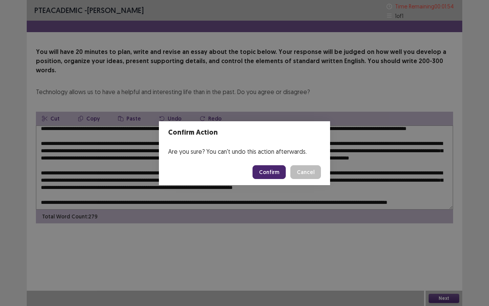
click at [268, 174] on button "Confirm" at bounding box center [269, 172] width 33 height 14
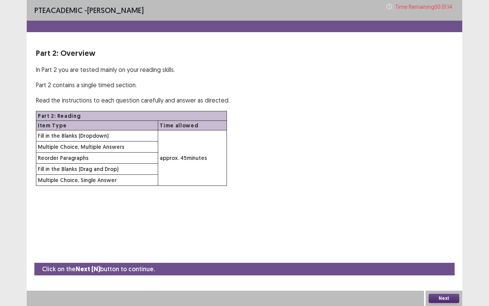
click at [445, 254] on button "Next" at bounding box center [444, 298] width 31 height 9
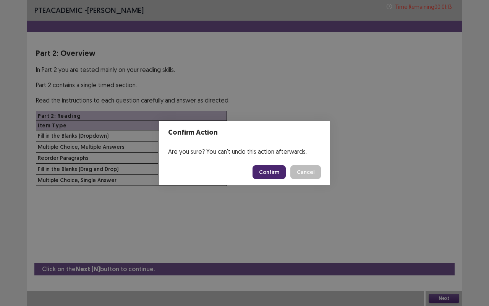
click at [273, 172] on button "Confirm" at bounding box center [269, 172] width 33 height 14
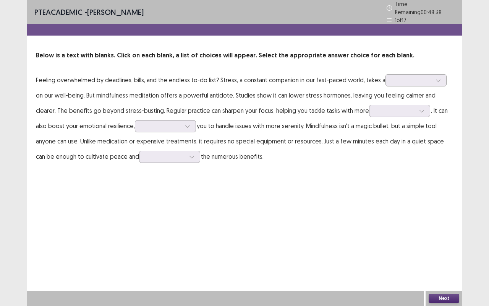
click at [273, 172] on div "PTE academic - [PERSON_NAME] Time Remaining 00 : 48 : 38 1 of 17 Below is a tex…" at bounding box center [245, 89] width 436 height 179
click at [407, 81] on div at bounding box center [411, 80] width 41 height 9
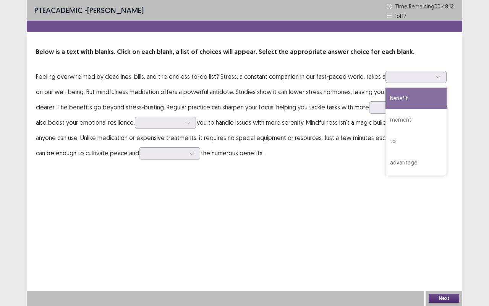
click at [309, 128] on p "Feeling overwhelmed by deadlines, bills, and the endless to-do list? Stress, a …" at bounding box center [244, 115] width 417 height 92
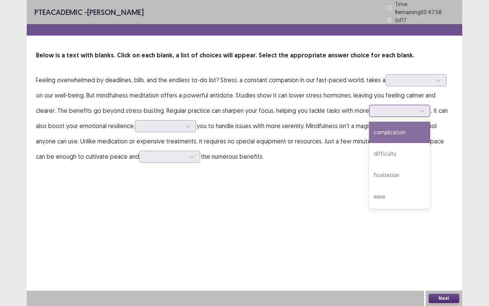
click at [376, 107] on div at bounding box center [396, 110] width 40 height 7
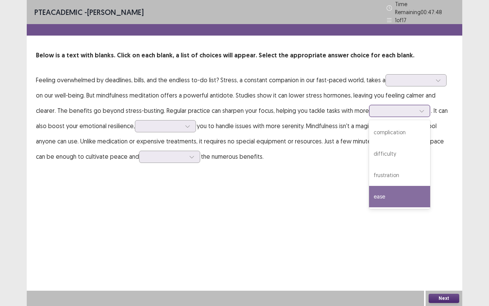
click at [383, 193] on div "ease" at bounding box center [399, 196] width 61 height 21
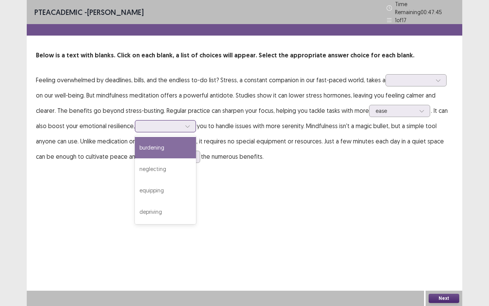
click at [148, 122] on div at bounding box center [161, 125] width 40 height 7
click at [252, 155] on p "Feeling overwhelmed by deadlines, bills, and the endless to-do list? Stress, a …" at bounding box center [244, 118] width 417 height 92
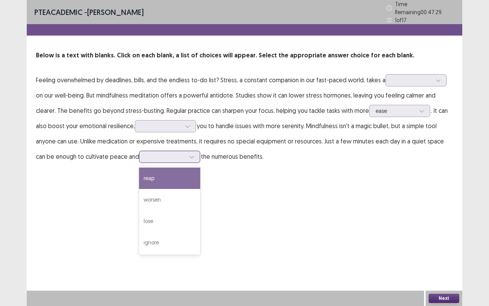
click at [139, 159] on div at bounding box center [169, 157] width 61 height 12
click at [139, 170] on div "reap" at bounding box center [169, 177] width 61 height 21
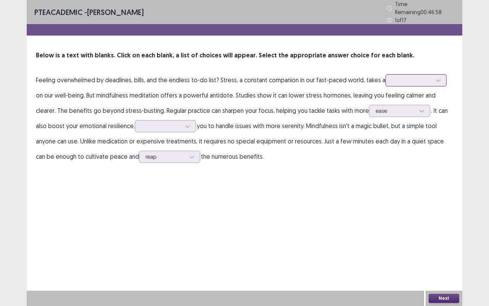
drag, startPoint x: 402, startPoint y: 76, endPoint x: 405, endPoint y: 75, distance: 3.9
click at [405, 76] on div at bounding box center [412, 79] width 40 height 7
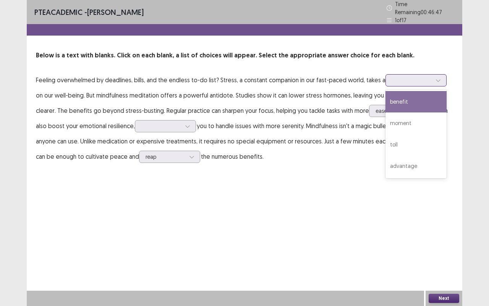
click at [404, 76] on div at bounding box center [412, 79] width 40 height 7
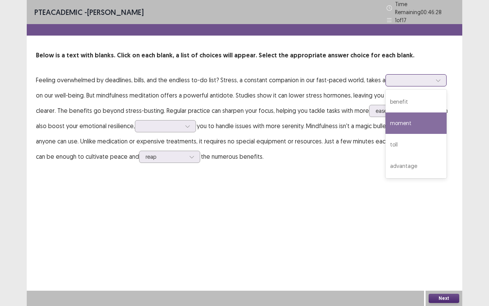
click at [412, 119] on div "moment" at bounding box center [416, 122] width 61 height 21
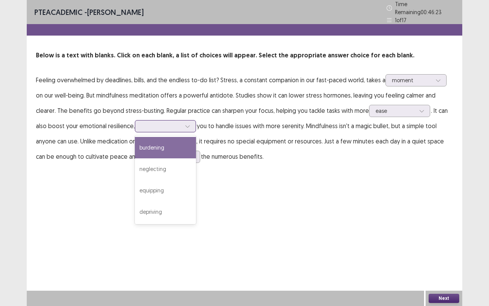
click at [150, 122] on div at bounding box center [161, 125] width 40 height 7
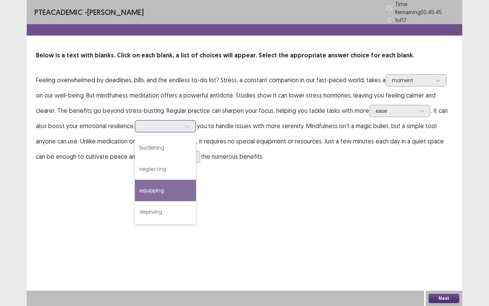
click at [154, 184] on div "equipping" at bounding box center [165, 190] width 61 height 21
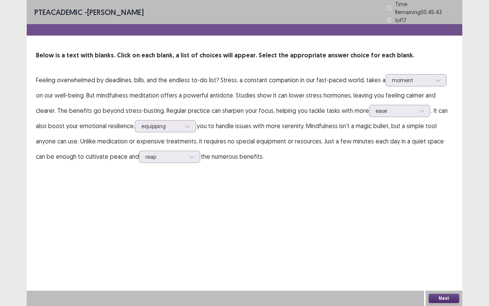
click at [437, 254] on button "Next" at bounding box center [444, 298] width 31 height 9
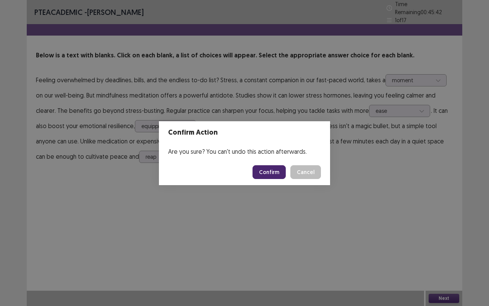
click at [265, 172] on button "Confirm" at bounding box center [269, 172] width 33 height 14
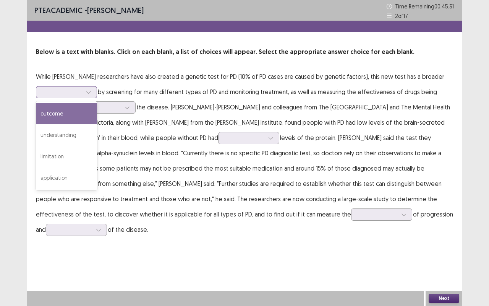
click at [76, 92] on div at bounding box center [62, 91] width 40 height 7
click at [184, 109] on p "While [PERSON_NAME] researchers have also created a genetic test for PD (10% of…" at bounding box center [244, 153] width 417 height 168
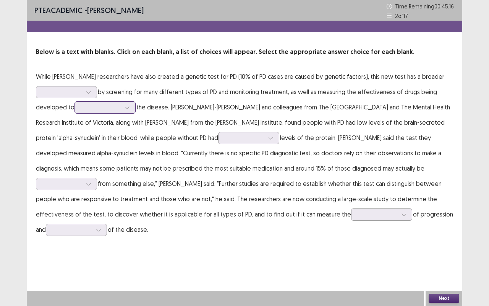
click at [124, 112] on div at bounding box center [127, 107] width 11 height 11
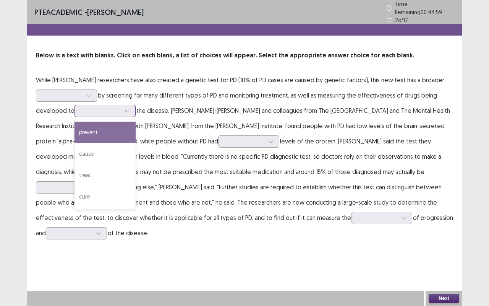
click at [123, 128] on div "prevent" at bounding box center [105, 132] width 61 height 21
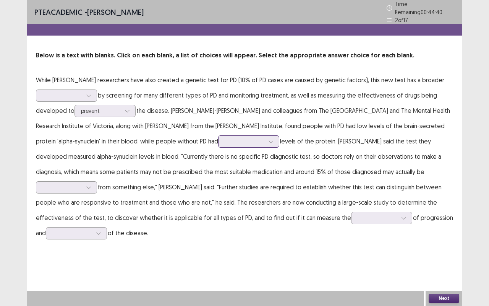
click at [225, 140] on div at bounding box center [245, 141] width 40 height 7
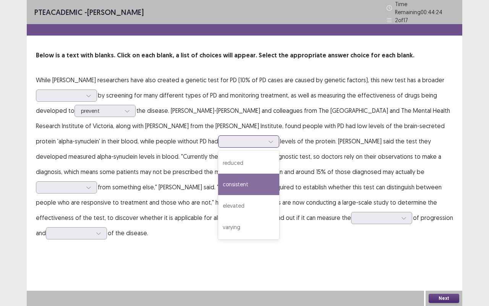
click at [218, 181] on div "consistent" at bounding box center [248, 184] width 61 height 21
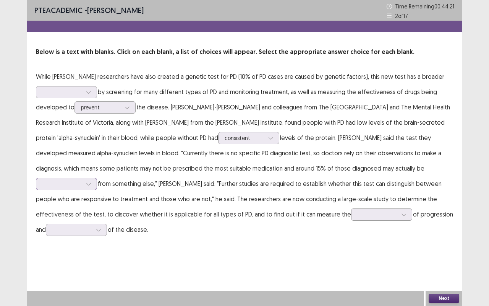
click at [82, 180] on div at bounding box center [62, 183] width 40 height 7
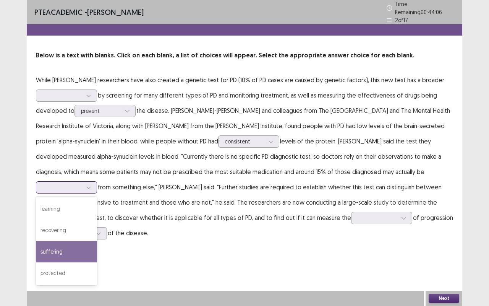
click at [97, 241] on div "suffering" at bounding box center [66, 251] width 61 height 21
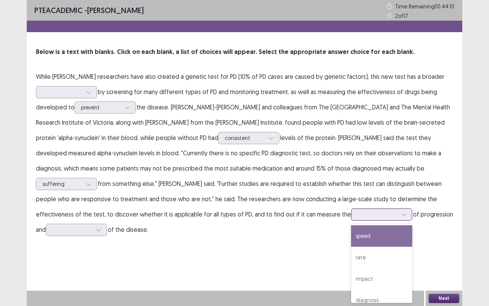
click at [358, 214] on div at bounding box center [378, 214] width 40 height 7
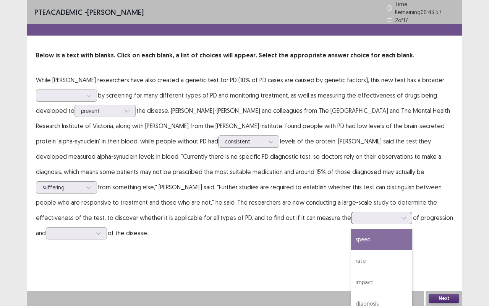
scroll to position [9, 0]
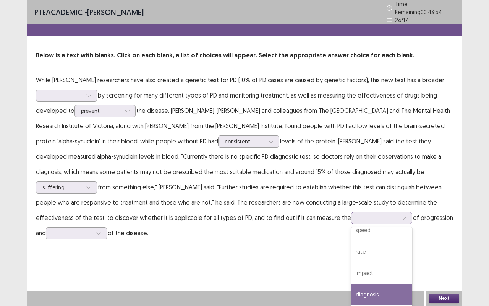
click at [351, 254] on div "diagnosis" at bounding box center [381, 294] width 61 height 21
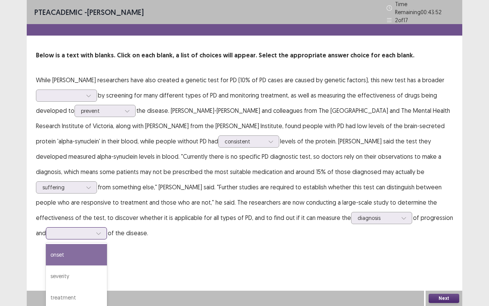
click at [92, 229] on div at bounding box center [72, 232] width 40 height 7
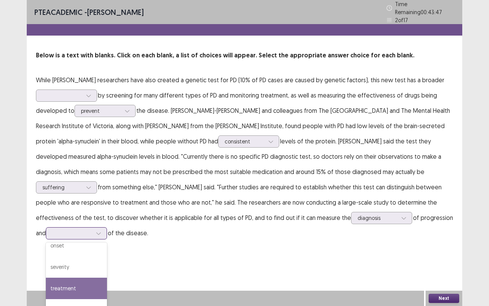
click at [107, 254] on div "treatment" at bounding box center [76, 287] width 61 height 21
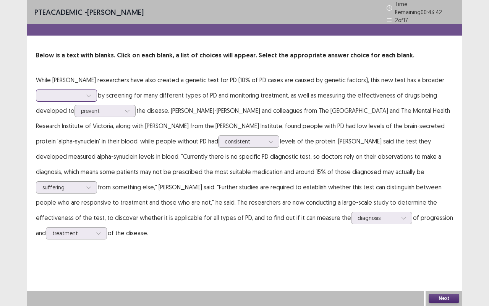
click at [80, 92] on div at bounding box center [62, 95] width 40 height 7
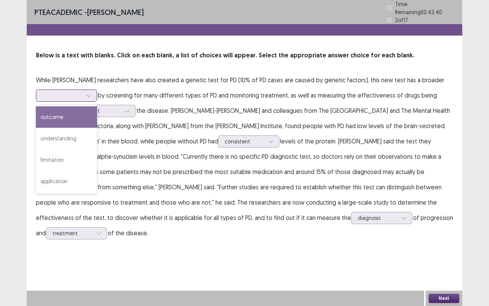
click at [79, 107] on div "outcome" at bounding box center [66, 116] width 61 height 21
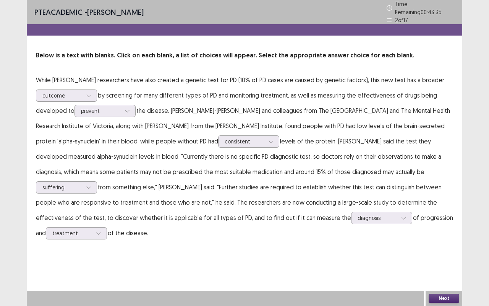
click at [435, 254] on div "Next" at bounding box center [444, 297] width 37 height 15
click at [443, 254] on button "Next" at bounding box center [444, 298] width 31 height 9
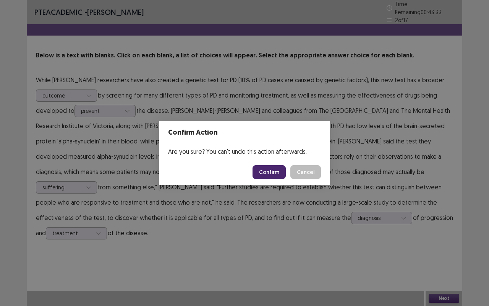
click at [276, 173] on button "Confirm" at bounding box center [269, 172] width 33 height 14
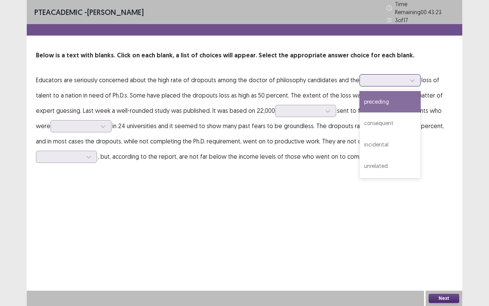
click at [384, 77] on div at bounding box center [386, 79] width 40 height 7
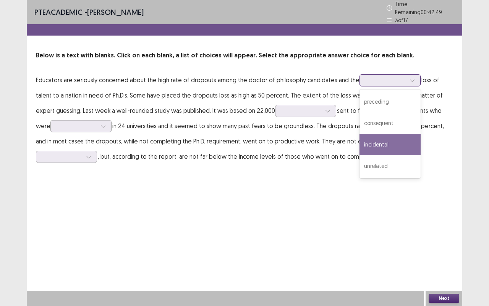
click at [390, 139] on div "incidental" at bounding box center [390, 144] width 61 height 21
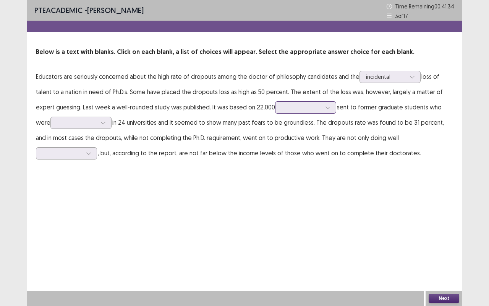
click at [309, 107] on div at bounding box center [302, 107] width 40 height 7
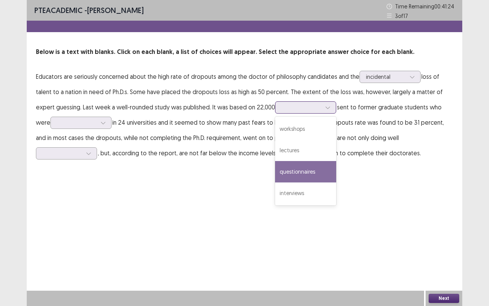
click at [317, 168] on div "questionnaires" at bounding box center [305, 171] width 61 height 21
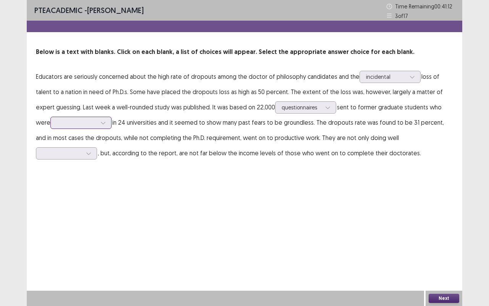
click at [103, 125] on icon at bounding box center [103, 122] width 5 height 5
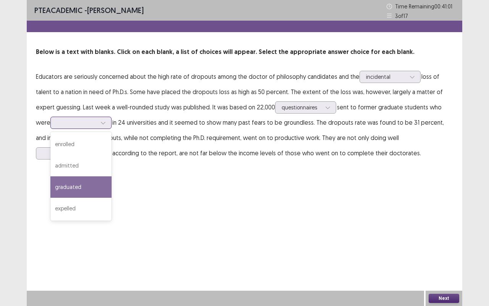
click at [98, 178] on div "graduated" at bounding box center [80, 186] width 61 height 21
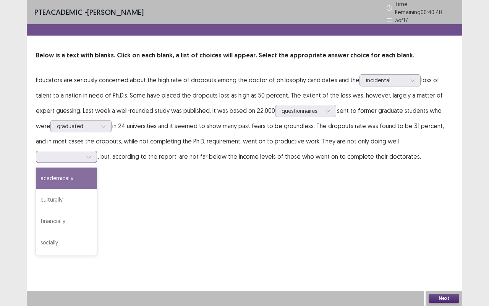
click at [82, 153] on div at bounding box center [62, 156] width 40 height 7
click at [97, 167] on div "academically" at bounding box center [66, 177] width 61 height 21
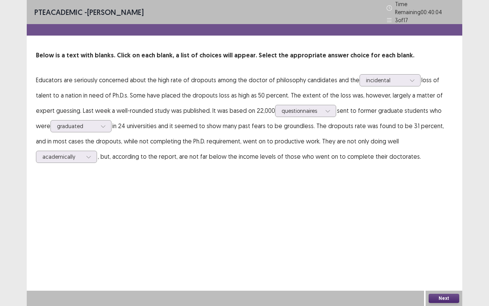
click at [446, 254] on button "Next" at bounding box center [444, 298] width 31 height 9
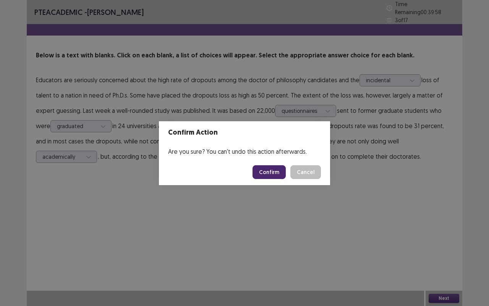
drag, startPoint x: 272, startPoint y: 169, endPoint x: 265, endPoint y: 174, distance: 8.0
click at [265, 174] on button "Confirm" at bounding box center [269, 172] width 33 height 14
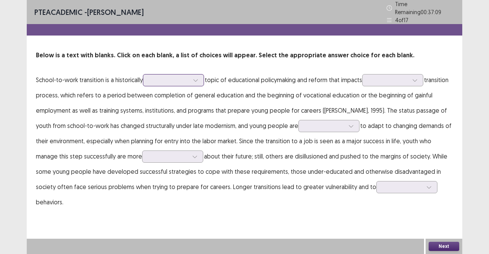
click at [192, 75] on div at bounding box center [195, 80] width 11 height 11
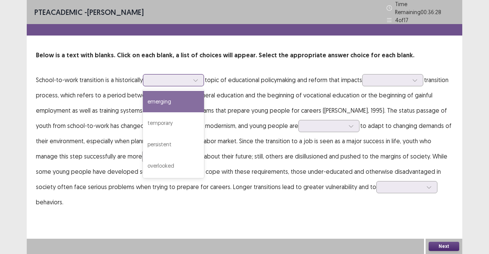
click at [187, 94] on div "emerging" at bounding box center [173, 101] width 61 height 21
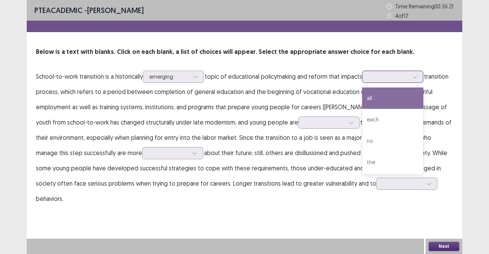
click at [409, 78] on div at bounding box center [389, 76] width 40 height 7
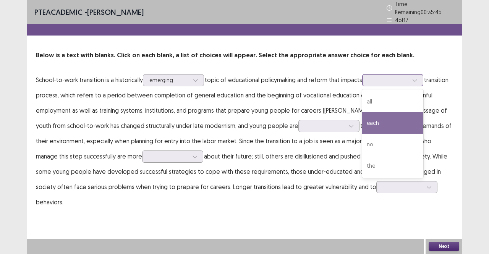
click at [397, 113] on div "each" at bounding box center [392, 122] width 61 height 21
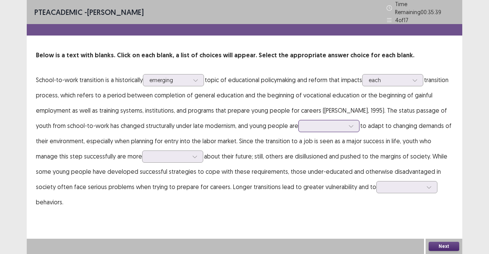
click at [304, 127] on div at bounding box center [324, 126] width 41 height 9
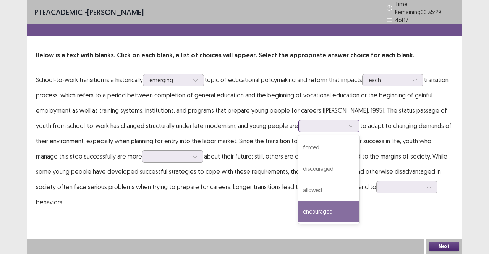
click at [303, 209] on div "encouraged" at bounding box center [328, 211] width 61 height 21
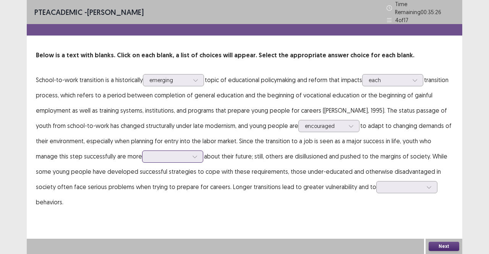
click at [142, 158] on div at bounding box center [172, 157] width 61 height 12
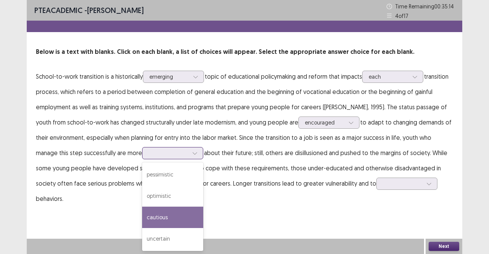
click at [142, 219] on div "cautious" at bounding box center [172, 217] width 61 height 21
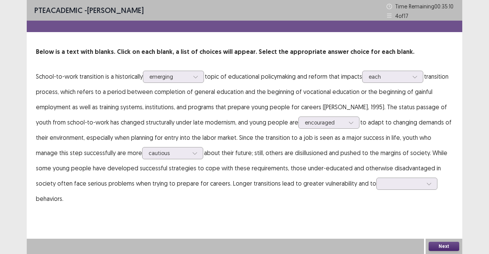
click at [359, 190] on p "School-to-work transition is a historically emerging topic of educational polic…" at bounding box center [244, 138] width 417 height 138
click at [383, 186] on div at bounding box center [403, 183] width 40 height 7
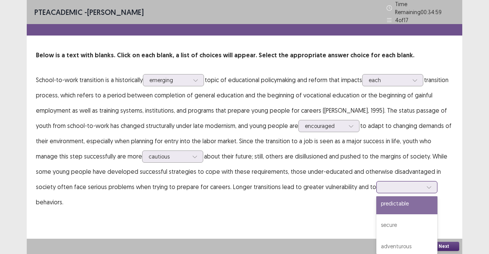
scroll to position [30, 0]
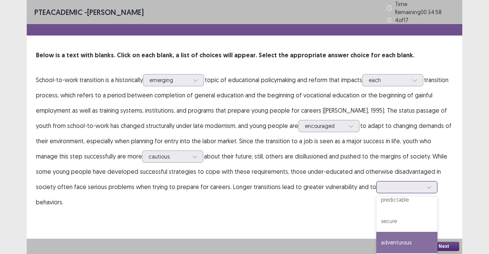
click at [376, 242] on div "adventurous" at bounding box center [406, 242] width 61 height 21
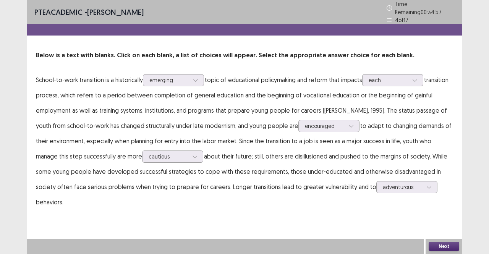
click at [443, 246] on button "Next" at bounding box center [444, 246] width 31 height 9
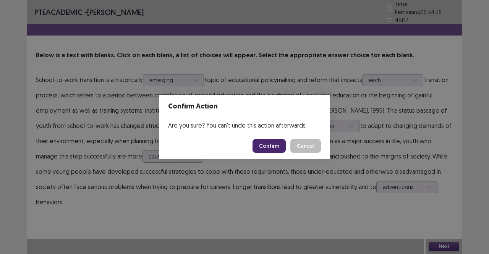
click at [262, 144] on button "Confirm" at bounding box center [269, 146] width 33 height 14
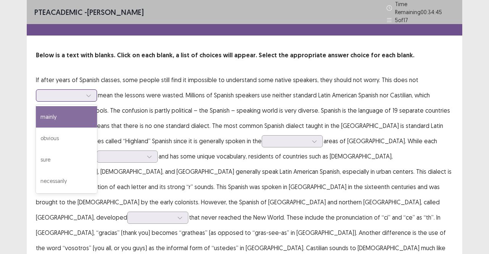
click at [70, 89] on div at bounding box center [66, 95] width 61 height 12
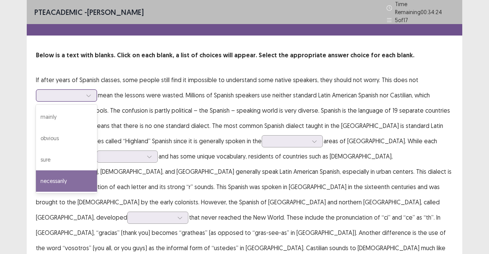
click at [71, 175] on div "necessarily" at bounding box center [66, 180] width 61 height 21
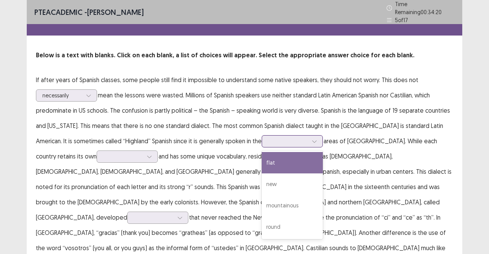
click at [268, 143] on div at bounding box center [288, 141] width 41 height 9
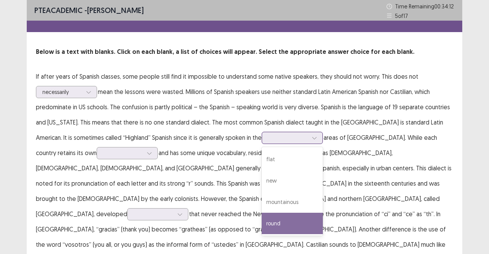
click at [262, 222] on div "round" at bounding box center [292, 223] width 61 height 21
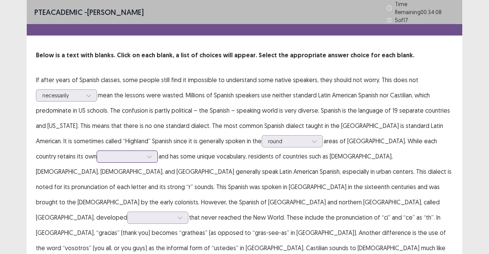
click at [103, 156] on div at bounding box center [123, 156] width 40 height 7
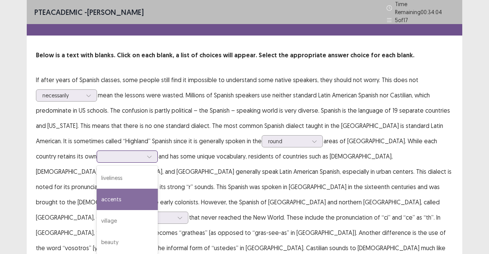
click at [97, 199] on div "accents" at bounding box center [127, 199] width 61 height 21
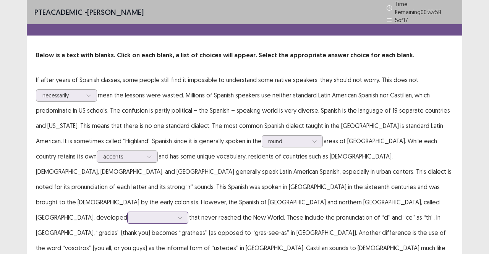
scroll to position [16, 0]
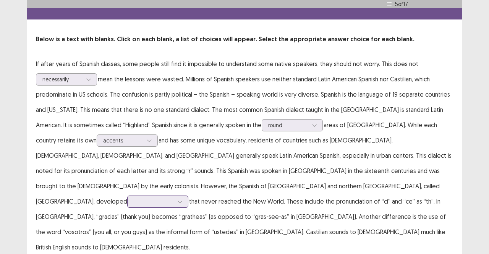
click at [127, 196] on div at bounding box center [157, 202] width 61 height 12
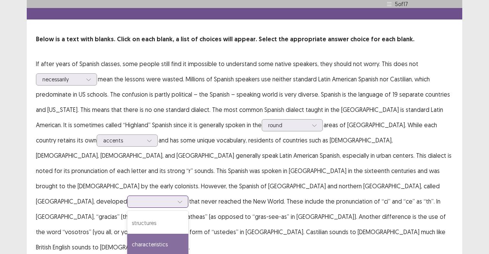
click at [127, 234] on div "characteristics" at bounding box center [157, 244] width 61 height 21
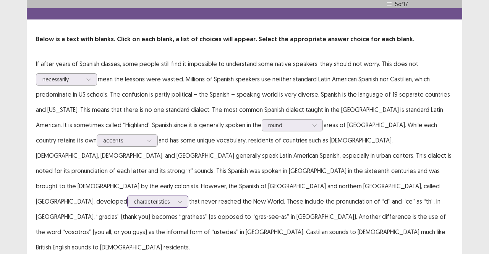
click at [134, 196] on div "characteristics" at bounding box center [154, 201] width 40 height 11
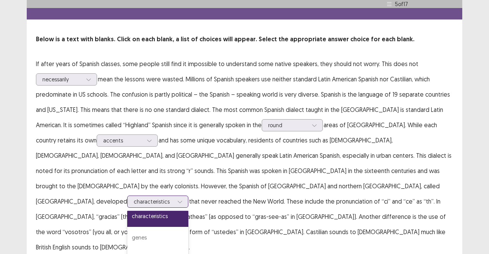
scroll to position [0, 0]
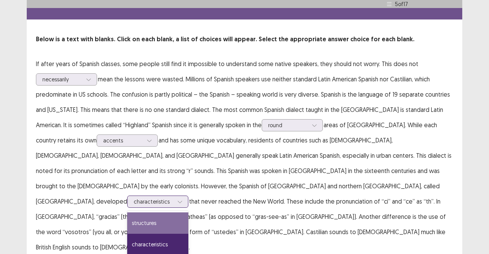
click at [127, 212] on div "structures" at bounding box center [157, 222] width 61 height 21
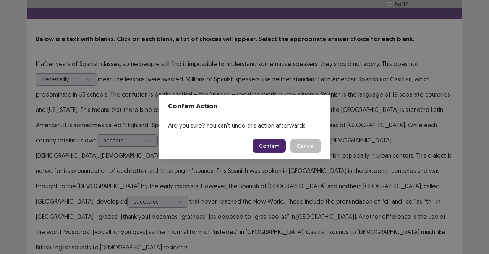
click at [283, 143] on button "Confirm" at bounding box center [269, 146] width 33 height 14
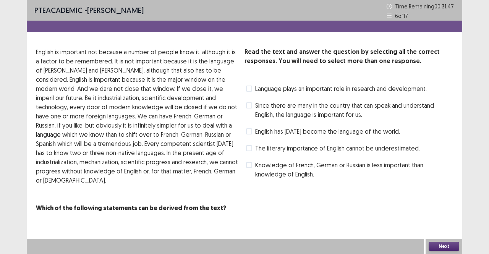
click at [290, 133] on span "English has [DATE] become the language of the world." at bounding box center [327, 131] width 145 height 9
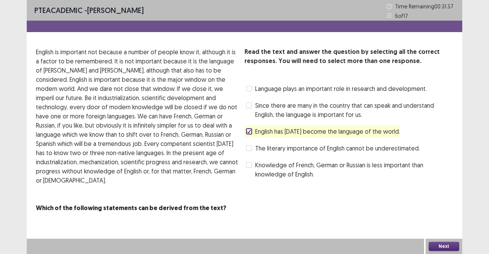
click at [295, 162] on span "Knowledge of French, German or Russian is less important than knowledge of Engl…" at bounding box center [354, 170] width 198 height 18
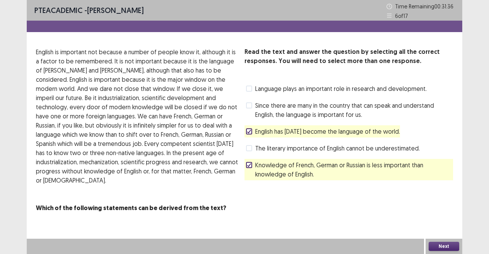
click at [292, 151] on span "The literary importance of English cannot be underestimated." at bounding box center [337, 148] width 165 height 9
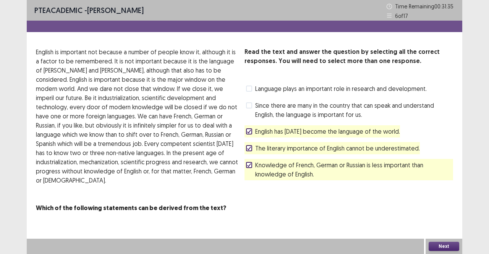
click at [445, 247] on button "Next" at bounding box center [444, 246] width 31 height 9
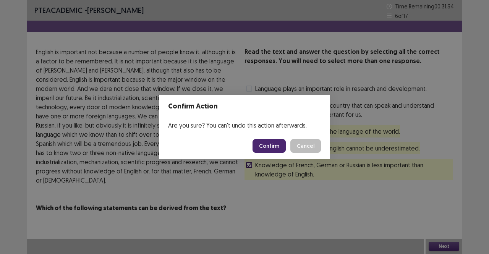
click at [272, 145] on button "Confirm" at bounding box center [269, 146] width 33 height 14
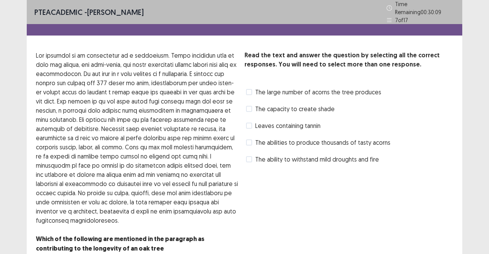
click at [284, 123] on span "Leaves containing tannin" at bounding box center [287, 125] width 65 height 9
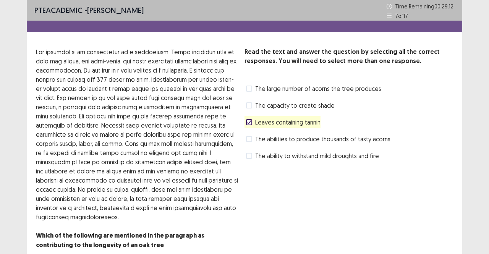
click at [267, 90] on span "The large number of acorns the tree produces" at bounding box center [318, 88] width 126 height 9
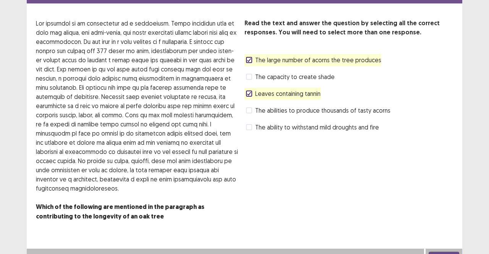
scroll to position [29, 0]
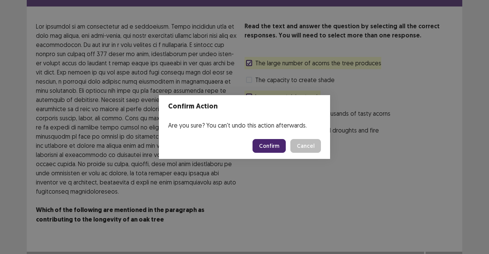
click at [273, 150] on button "Confirm" at bounding box center [269, 146] width 33 height 14
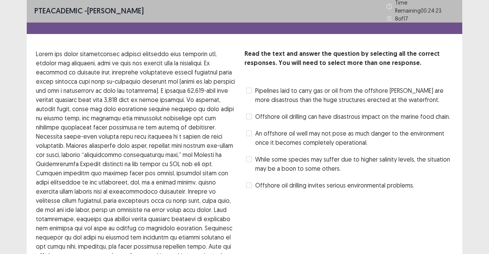
scroll to position [3, 0]
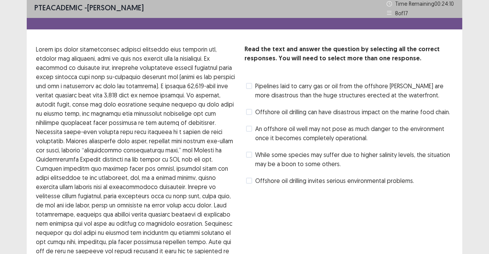
click at [281, 83] on span "Pipelines laid to carry gas or oil from the offshore [PERSON_NAME] are more dis…" at bounding box center [354, 90] width 198 height 18
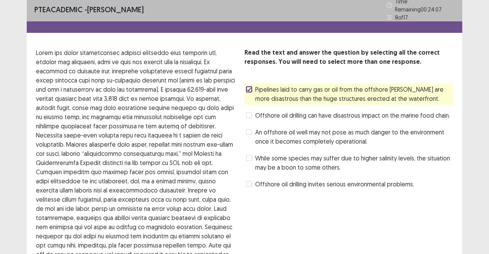
scroll to position [84, 0]
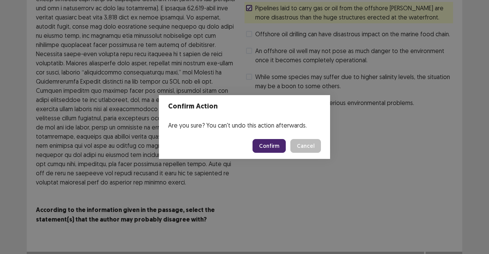
click at [262, 143] on button "Confirm" at bounding box center [269, 146] width 33 height 14
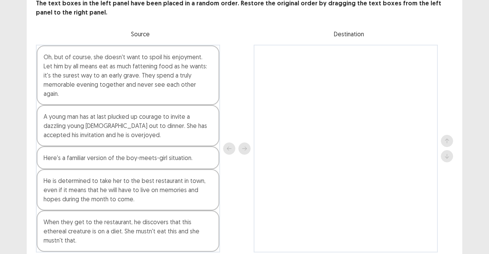
scroll to position [50, 0]
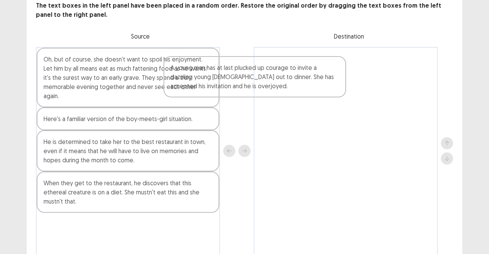
drag, startPoint x: 144, startPoint y: 116, endPoint x: 326, endPoint y: 59, distance: 190.6
click at [326, 59] on div "Oh, but of course, she doesn't want to spoil his enjoyment. Let him by all mean…" at bounding box center [244, 151] width 417 height 208
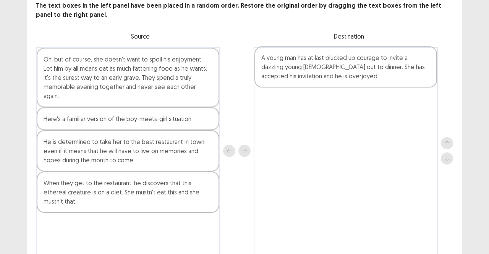
scroll to position [47, 0]
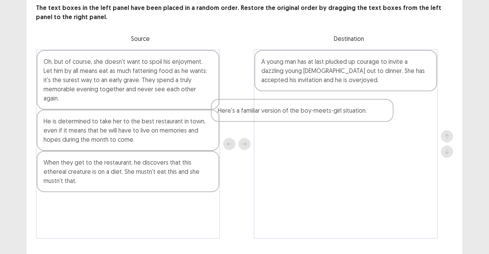
drag, startPoint x: 107, startPoint y: 113, endPoint x: 296, endPoint y: 109, distance: 188.5
click at [296, 109] on div "Oh, but of course, she doesn't want to spoil his enjoyment. Let him by all mean…" at bounding box center [244, 144] width 417 height 190
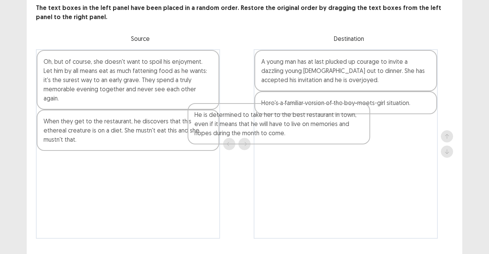
drag, startPoint x: 104, startPoint y: 114, endPoint x: 257, endPoint y: 120, distance: 153.0
click at [257, 120] on div "Oh, but of course, she doesn't want to spoil his enjoyment. Let him by all mean…" at bounding box center [244, 144] width 417 height 190
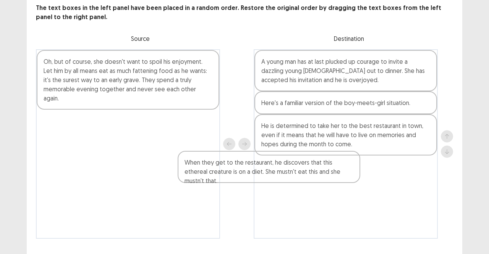
drag, startPoint x: 144, startPoint y: 113, endPoint x: 291, endPoint y: 169, distance: 157.1
click at [291, 169] on div "Oh, but of course, she doesn't want to spoil his enjoyment. Let him by all mean…" at bounding box center [244, 144] width 417 height 190
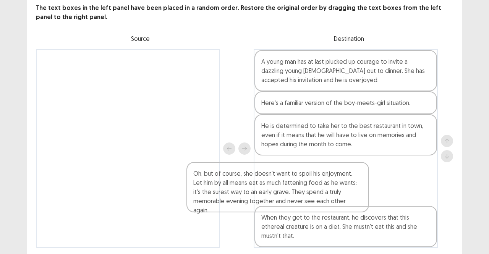
drag, startPoint x: 147, startPoint y: 91, endPoint x: 300, endPoint y: 210, distance: 193.6
click at [300, 210] on div "Oh, but of course, she doesn't want to spoil his enjoyment. Let him by all mean…" at bounding box center [244, 148] width 417 height 199
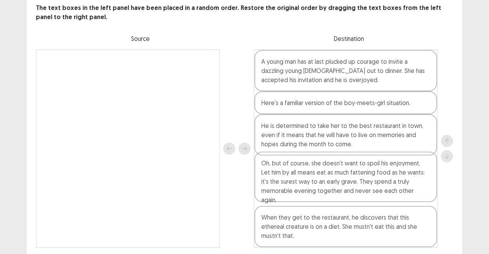
click at [300, 210] on div "When they get to the restaurant, he discovers that this ethereal creature is on…" at bounding box center [346, 226] width 183 height 41
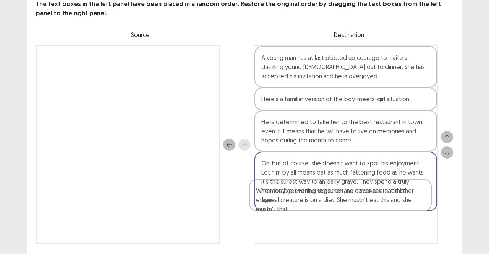
scroll to position [55, 0]
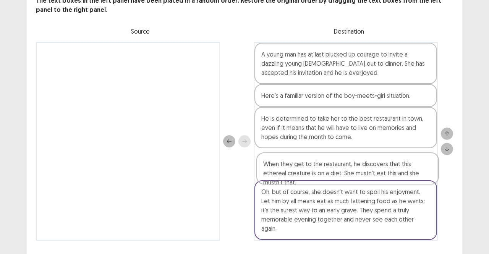
drag, startPoint x: 300, startPoint y: 220, endPoint x: 302, endPoint y: 164, distance: 56.2
click at [302, 164] on div "A young man has at last plucked up courage to invite a dazzling young [DEMOGRAP…" at bounding box center [346, 141] width 184 height 199
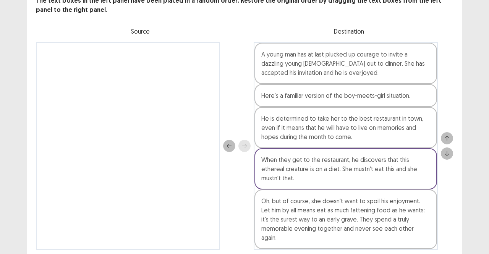
scroll to position [62, 0]
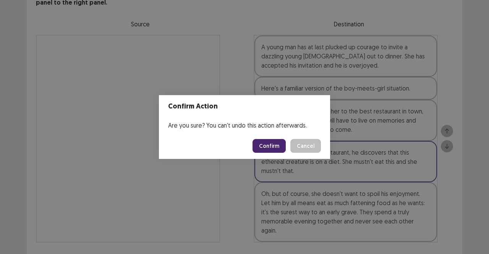
click at [273, 148] on button "Confirm" at bounding box center [269, 146] width 33 height 14
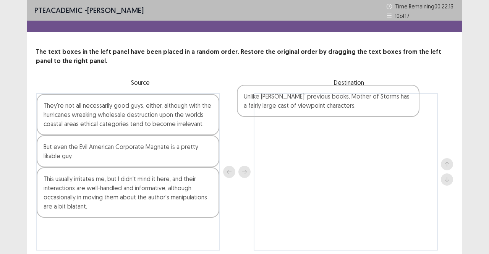
drag, startPoint x: 158, startPoint y: 116, endPoint x: 362, endPoint y: 107, distance: 203.5
click at [362, 107] on div "Unlike [PERSON_NAME]' previous books, Mother of Storms has a fairly large cast …" at bounding box center [244, 171] width 417 height 157
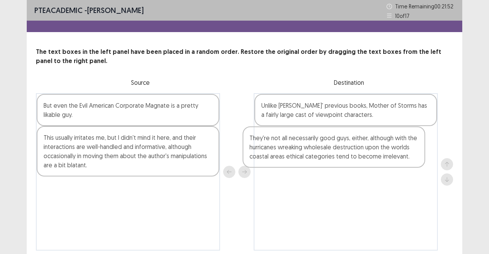
drag, startPoint x: 118, startPoint y: 102, endPoint x: 329, endPoint y: 136, distance: 213.6
click at [329, 136] on div "They're not all necessarily good guys, either, although with the hurricanes wre…" at bounding box center [244, 171] width 417 height 157
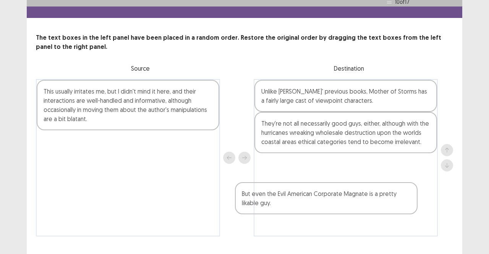
scroll to position [18, 0]
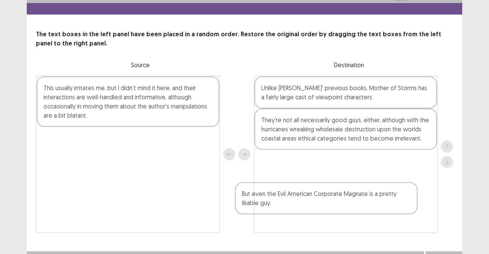
drag, startPoint x: 147, startPoint y: 108, endPoint x: 350, endPoint y: 199, distance: 223.1
click at [350, 199] on div "But even the Evil American Corporate Magnate is a pretty likable guy. This usua…" at bounding box center [244, 154] width 417 height 157
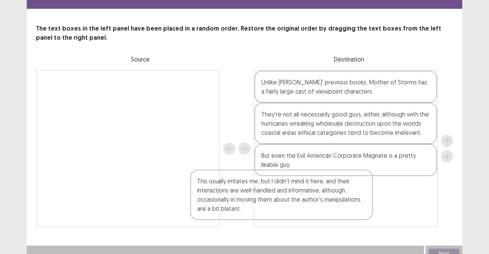
drag, startPoint x: 109, startPoint y: 88, endPoint x: 265, endPoint y: 184, distance: 184.1
click at [265, 184] on div "This usually irritates me, but I didn't mind it here, and their interactions ar…" at bounding box center [244, 148] width 417 height 157
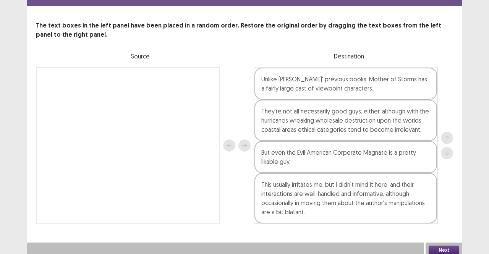
click at [440, 247] on button "Next" at bounding box center [444, 250] width 31 height 9
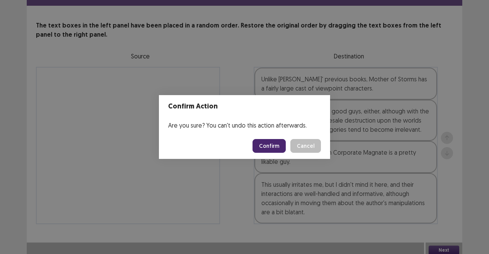
click at [281, 144] on button "Confirm" at bounding box center [269, 146] width 33 height 14
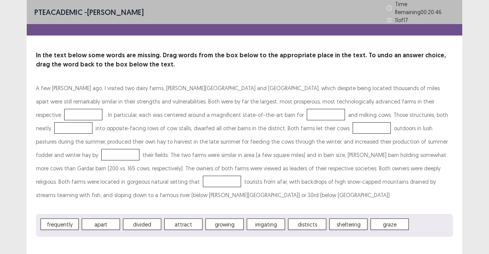
drag, startPoint x: 350, startPoint y: 206, endPoint x: 170, endPoint y: 167, distance: 184.0
drag, startPoint x: 170, startPoint y: 167, endPoint x: 346, endPoint y: 224, distance: 185.0
click at [346, 224] on div "PTE academic - [PERSON_NAME] Time Remaining 00 : 20 : 45 11 of 17 In the text b…" at bounding box center [245, 126] width 436 height 252
drag, startPoint x: 344, startPoint y: 208, endPoint x: 150, endPoint y: 130, distance: 209.2
drag, startPoint x: 150, startPoint y: 130, endPoint x: 338, endPoint y: 212, distance: 205.7
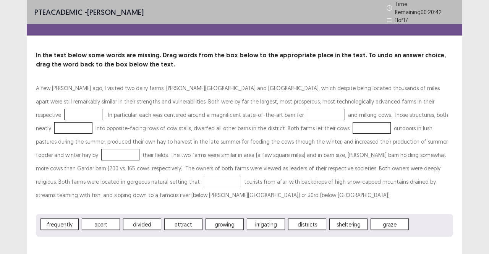
click at [338, 219] on span "sheltering" at bounding box center [348, 224] width 38 height 11
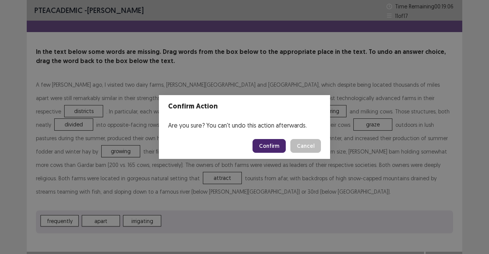
click at [263, 146] on button "Confirm" at bounding box center [269, 146] width 33 height 14
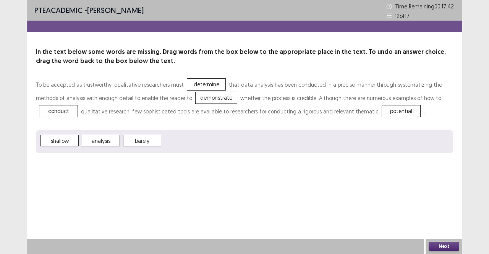
click at [436, 246] on button "Next" at bounding box center [444, 246] width 31 height 9
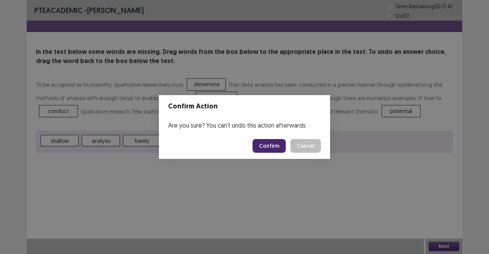
click at [262, 145] on button "Confirm" at bounding box center [269, 146] width 33 height 14
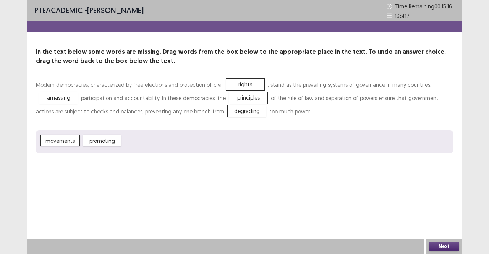
click at [441, 245] on button "Next" at bounding box center [444, 246] width 31 height 9
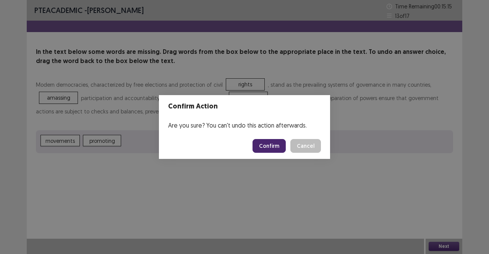
click at [282, 149] on button "Confirm" at bounding box center [269, 146] width 33 height 14
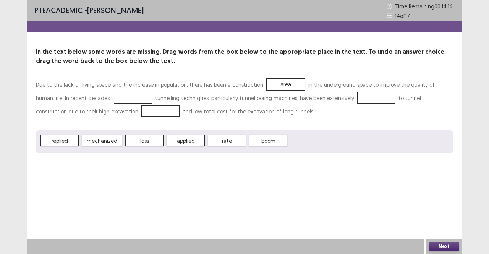
drag, startPoint x: 138, startPoint y: 137, endPoint x: 300, endPoint y: 120, distance: 162.9
drag, startPoint x: 300, startPoint y: 120, endPoint x: 152, endPoint y: 139, distance: 149.8
drag, startPoint x: 152, startPoint y: 139, endPoint x: 142, endPoint y: 140, distance: 9.6
click at [142, 140] on span "loss" at bounding box center [144, 140] width 38 height 11
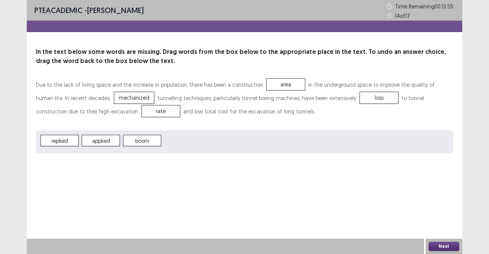
click at [438, 245] on button "Next" at bounding box center [444, 246] width 31 height 9
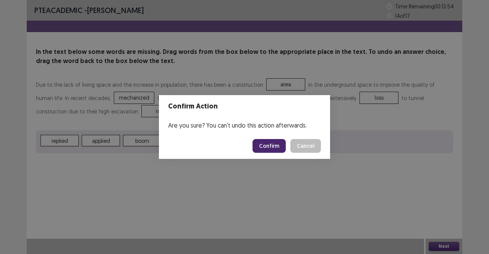
click at [275, 149] on button "Confirm" at bounding box center [269, 146] width 33 height 14
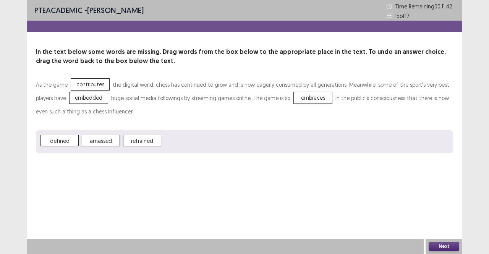
click at [440, 244] on button "Next" at bounding box center [444, 246] width 31 height 9
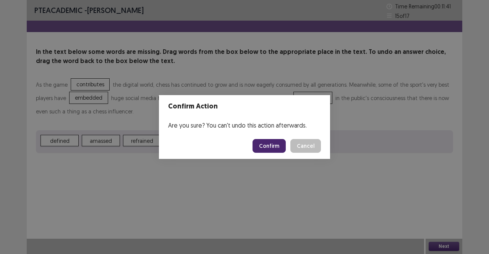
click at [272, 146] on button "Confirm" at bounding box center [269, 146] width 33 height 14
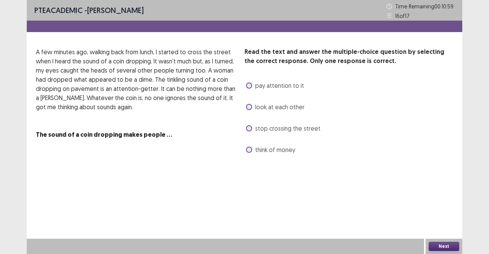
click at [270, 86] on span "pay attention to it" at bounding box center [279, 85] width 49 height 9
click at [437, 247] on button "Next" at bounding box center [444, 246] width 31 height 9
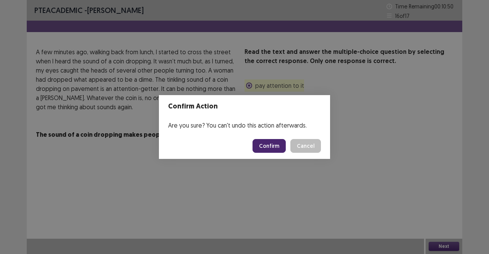
click at [278, 146] on button "Confirm" at bounding box center [269, 146] width 33 height 14
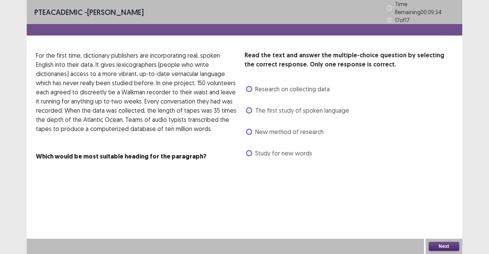
click at [258, 106] on span "The first study of spoken language" at bounding box center [302, 110] width 94 height 9
click at [443, 244] on button "Next" at bounding box center [444, 246] width 31 height 9
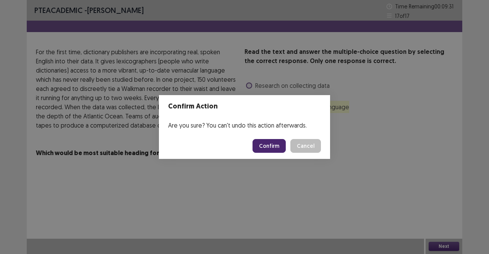
click at [273, 148] on button "Confirm" at bounding box center [269, 146] width 33 height 14
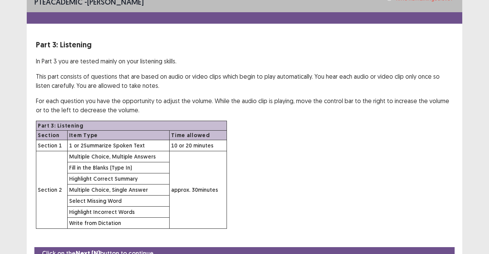
scroll to position [43, 0]
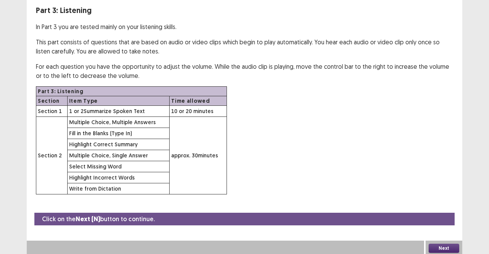
click at [432, 247] on button "Next" at bounding box center [444, 248] width 31 height 9
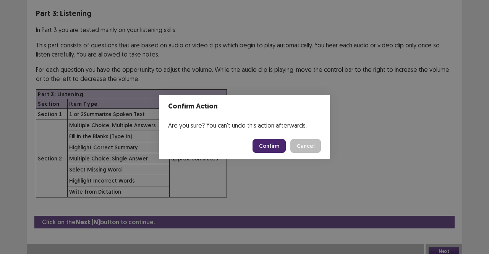
click at [269, 145] on button "Confirm" at bounding box center [269, 146] width 33 height 14
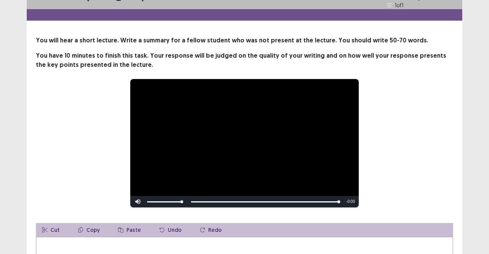
scroll to position [57, 0]
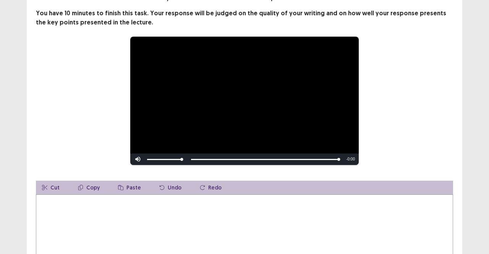
click at [245, 201] on textarea at bounding box center [244, 237] width 417 height 84
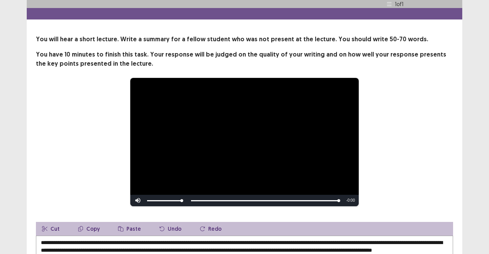
scroll to position [125, 0]
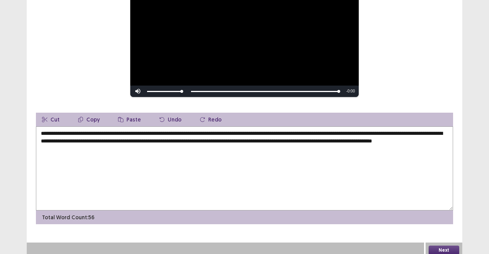
type textarea "**********"
click at [435, 246] on button "Next" at bounding box center [444, 250] width 31 height 9
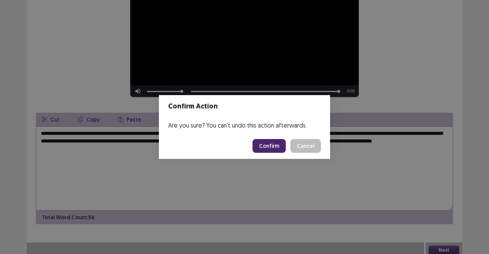
click at [265, 146] on button "Confirm" at bounding box center [269, 146] width 33 height 14
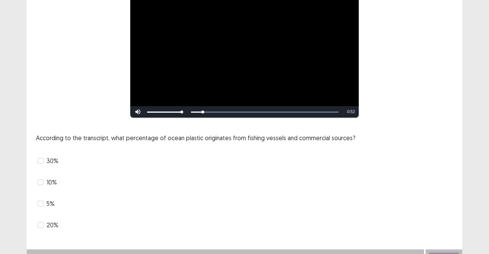
scroll to position [79, 0]
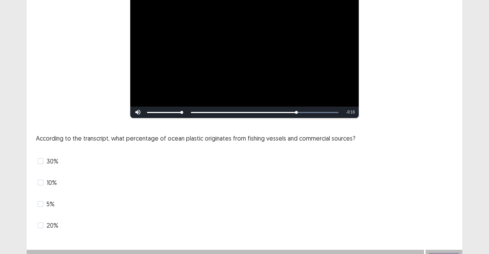
click at [51, 181] on span "10%" at bounding box center [52, 182] width 10 height 9
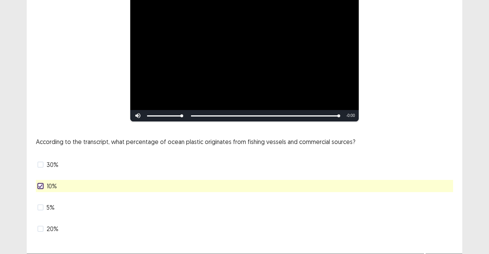
scroll to position [90, 0]
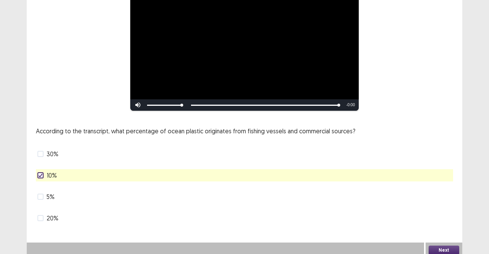
click at [433, 246] on button "Next" at bounding box center [444, 250] width 31 height 9
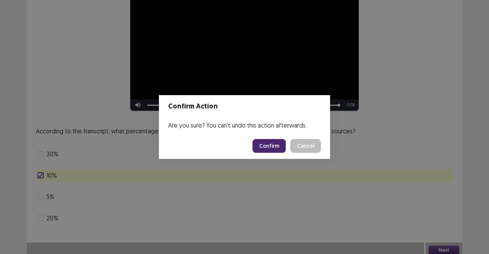
click at [279, 148] on button "Confirm" at bounding box center [269, 146] width 33 height 14
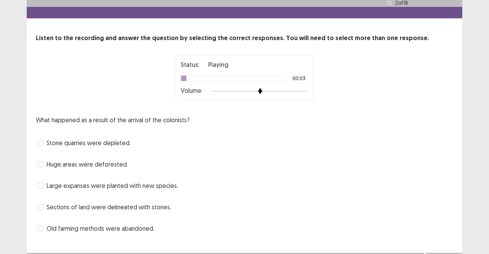
scroll to position [17, 0]
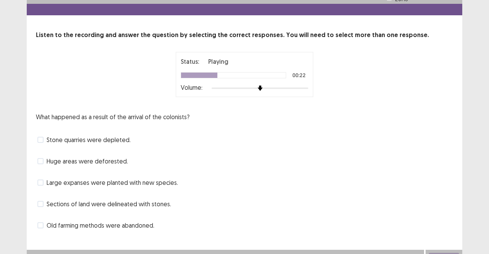
click at [111, 173] on div "What happened as a result of the arrival of the colonists? Stone quarries were …" at bounding box center [244, 171] width 417 height 119
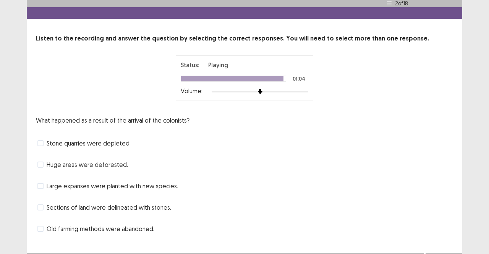
click at [114, 160] on span "Huge areas were deforested." at bounding box center [87, 164] width 81 height 9
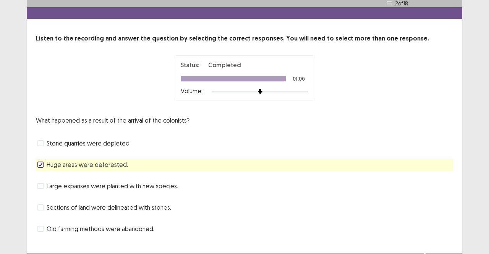
click at [116, 227] on span "Old farming methods were abandoned." at bounding box center [101, 228] width 108 height 9
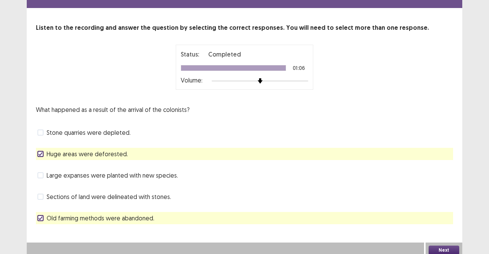
scroll to position [26, 0]
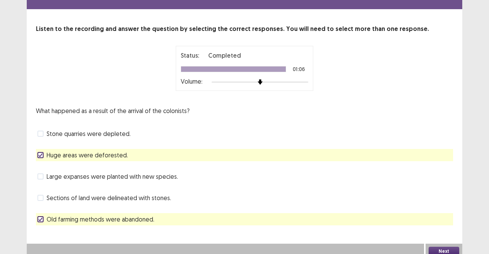
click at [439, 248] on button "Next" at bounding box center [444, 251] width 31 height 9
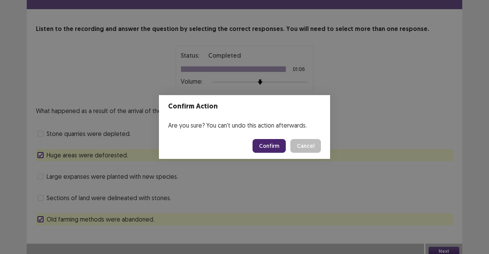
click at [277, 148] on button "Confirm" at bounding box center [269, 146] width 33 height 14
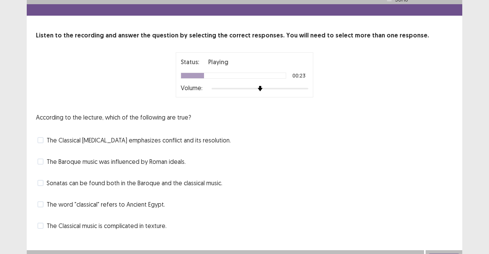
scroll to position [16, 0]
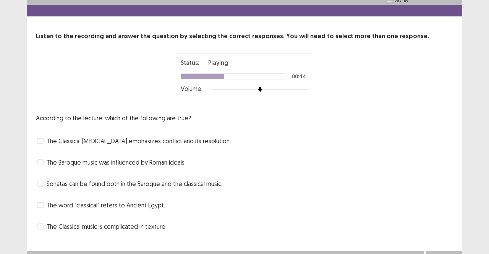
click at [112, 143] on span "The Classical [MEDICAL_DATA] emphasizes conflict and its resolution." at bounding box center [139, 140] width 184 height 9
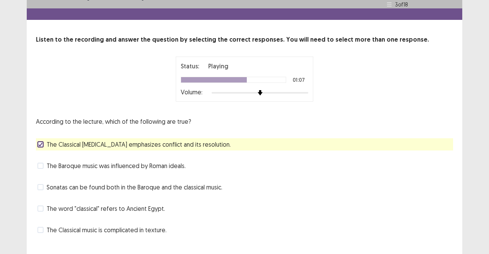
click at [145, 187] on span "Sonatas can be found both in the Baroque and the classical music." at bounding box center [135, 187] width 176 height 9
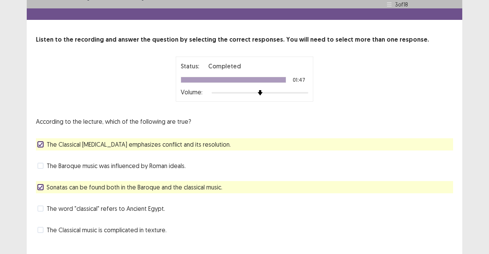
scroll to position [28, 0]
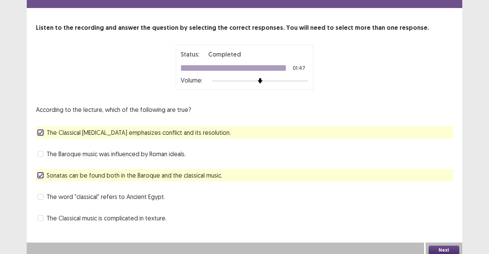
click at [435, 246] on button "Next" at bounding box center [444, 250] width 31 height 9
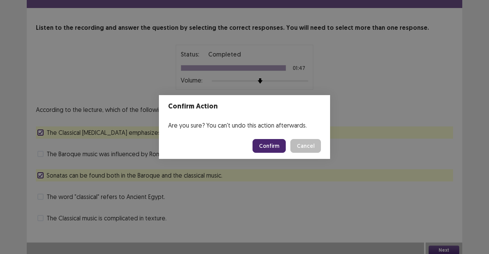
click at [275, 151] on button "Confirm" at bounding box center [269, 146] width 33 height 14
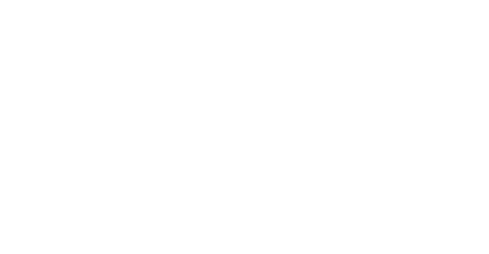
scroll to position [0, 0]
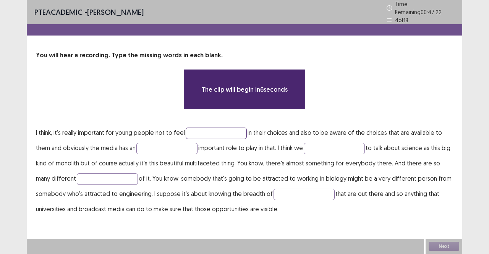
click at [216, 130] on input "text" at bounding box center [216, 133] width 61 height 11
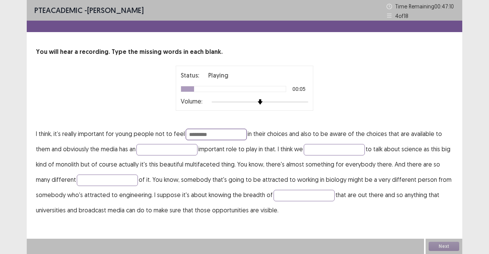
type input "*********"
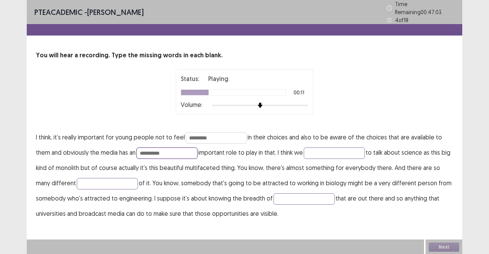
type input "**********"
type input "***"
type input "*******"
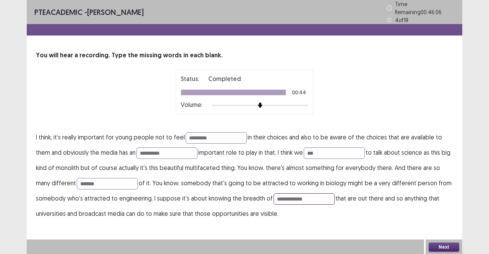
type input "**********"
click at [444, 247] on button "Next" at bounding box center [444, 247] width 31 height 9
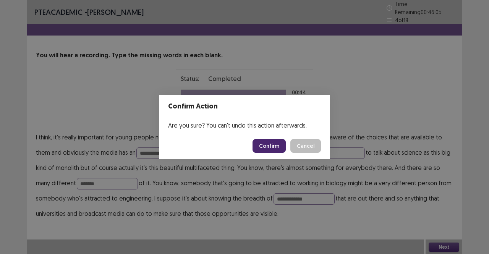
click at [267, 145] on button "Confirm" at bounding box center [269, 146] width 33 height 14
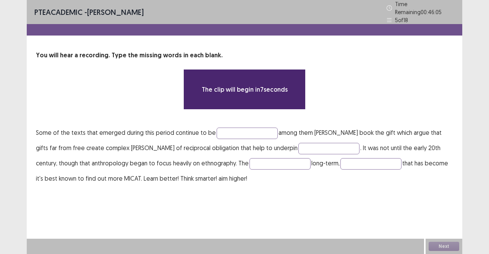
click at [257, 125] on p "Some of the texts that emerged during this period continue to be among them [PE…" at bounding box center [244, 155] width 417 height 61
click at [258, 131] on input "text" at bounding box center [247, 133] width 61 height 11
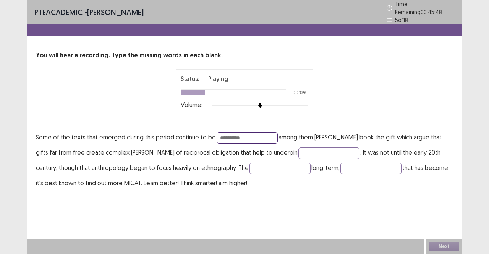
type input "**********"
type input "********"
type input "*********"
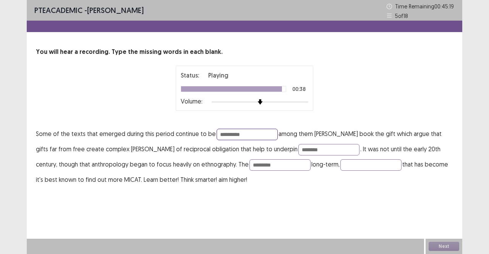
click at [258, 131] on input "**********" at bounding box center [247, 134] width 61 height 11
type input "*********"
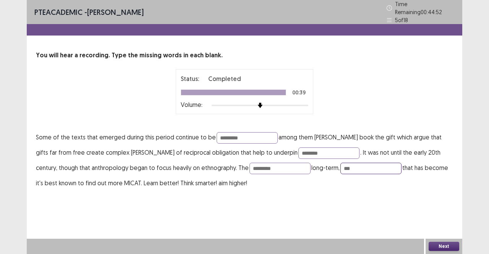
type input "***"
click at [443, 246] on button "Next" at bounding box center [444, 246] width 31 height 9
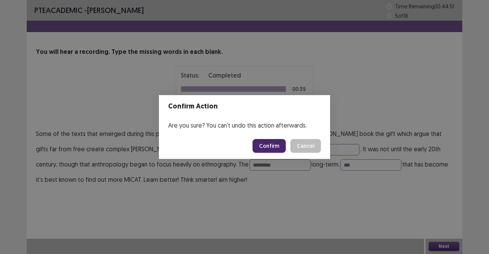
click at [279, 150] on button "Confirm" at bounding box center [269, 146] width 33 height 14
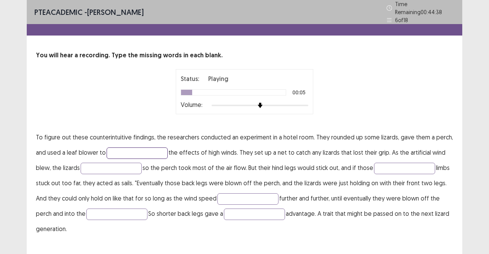
click at [151, 153] on input "text" at bounding box center [137, 153] width 61 height 11
type input "*****"
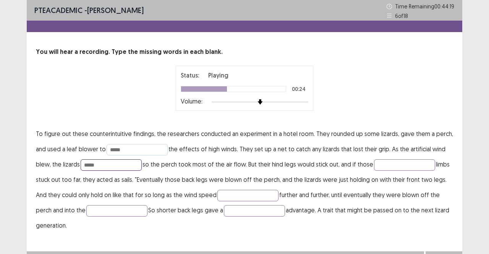
type input "*****"
type input "****"
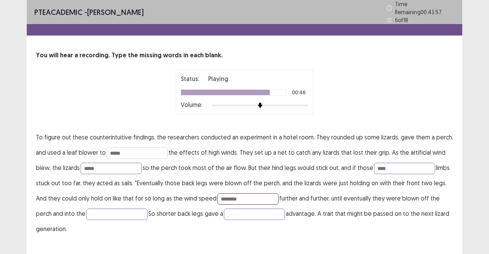
type input "********"
type input "****"
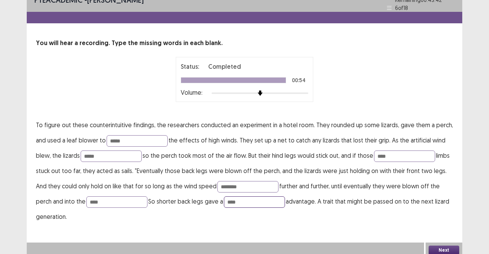
type input "****"
click at [447, 246] on button "Next" at bounding box center [444, 250] width 31 height 9
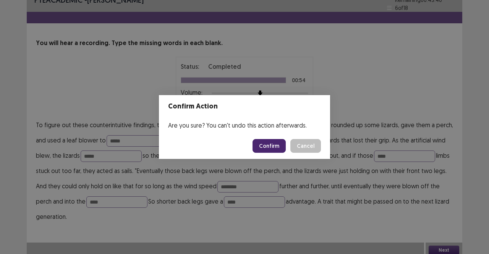
click at [275, 140] on button "Confirm" at bounding box center [269, 146] width 33 height 14
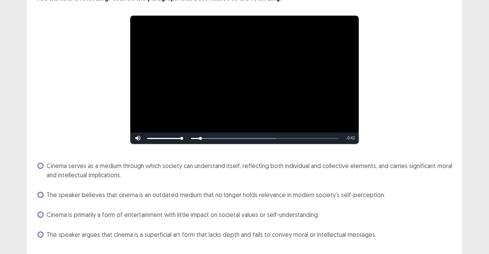
scroll to position [57, 0]
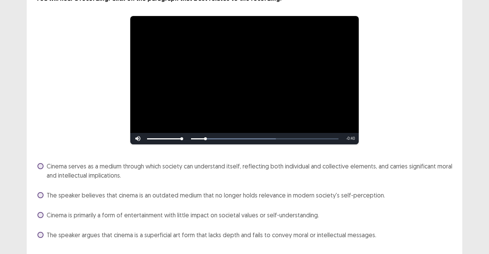
click at [195, 164] on span "Cinema serves as a medium through which society can understand itself, reflecti…" at bounding box center [250, 171] width 407 height 18
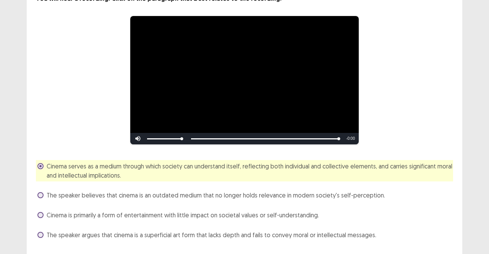
scroll to position [73, 0]
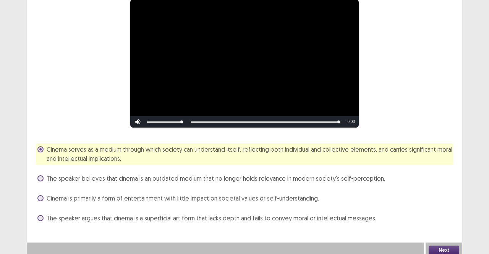
click at [439, 247] on button "Next" at bounding box center [444, 250] width 31 height 9
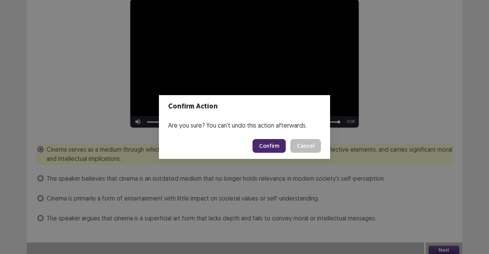
click at [264, 146] on button "Confirm" at bounding box center [269, 146] width 33 height 14
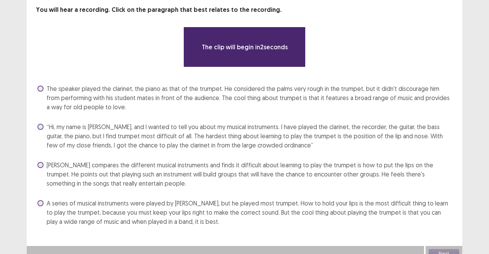
scroll to position [46, 0]
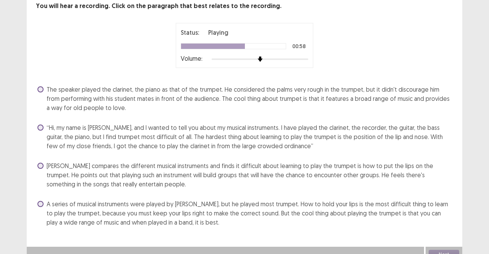
click at [145, 174] on span "[PERSON_NAME] compares the different musical instruments and finds it difficult…" at bounding box center [250, 175] width 407 height 28
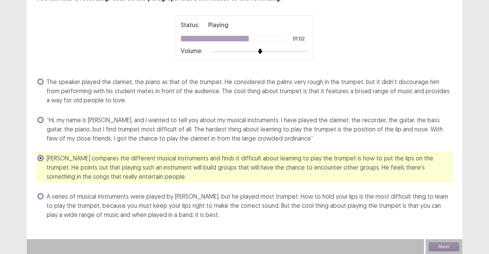
scroll to position [52, 0]
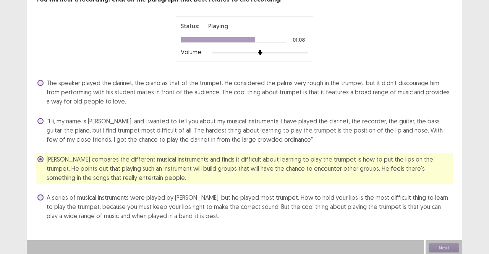
click at [129, 210] on span "A series of musical instruments were played by [PERSON_NAME], but he played mos…" at bounding box center [250, 207] width 407 height 28
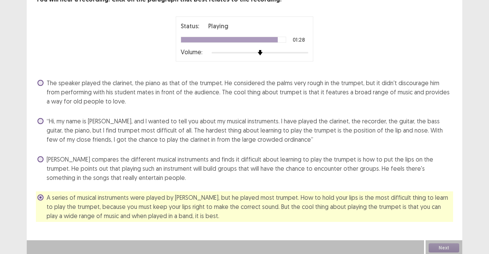
click at [131, 207] on span "A series of musical instruments were played by [PERSON_NAME], but he played mos…" at bounding box center [250, 207] width 407 height 28
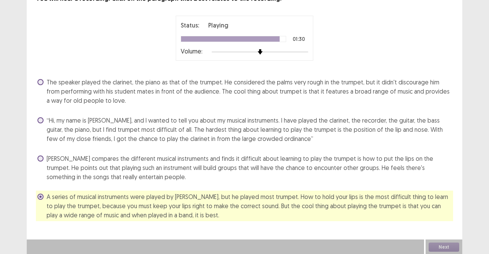
scroll to position [54, 0]
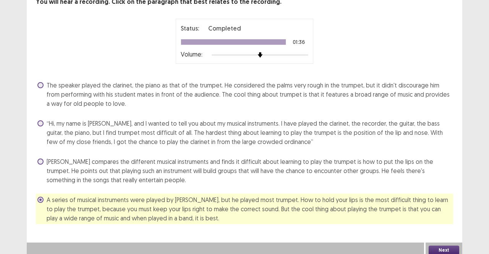
click at [438, 247] on button "Next" at bounding box center [444, 250] width 31 height 9
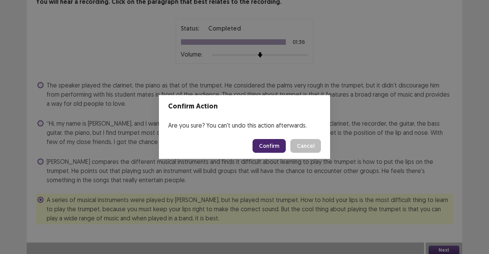
click at [359, 208] on div "Confirm Action Are you sure? You can't undo this action afterwards. Confirm Can…" at bounding box center [244, 127] width 489 height 254
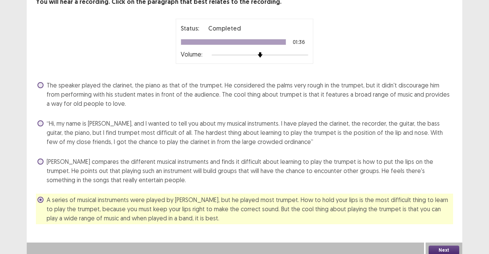
click at [453, 246] on button "Next" at bounding box center [444, 250] width 31 height 9
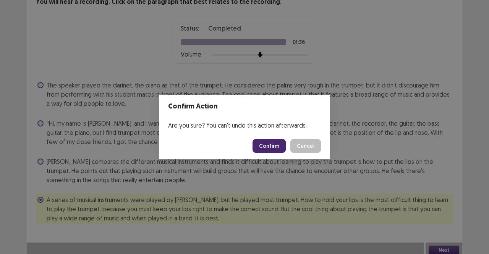
click at [262, 148] on button "Confirm" at bounding box center [269, 146] width 33 height 14
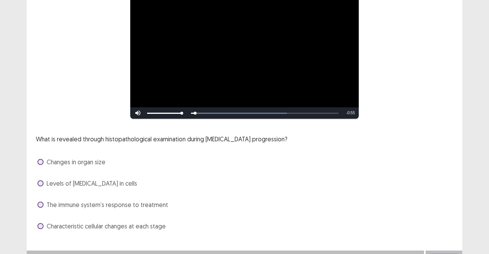
scroll to position [81, 0]
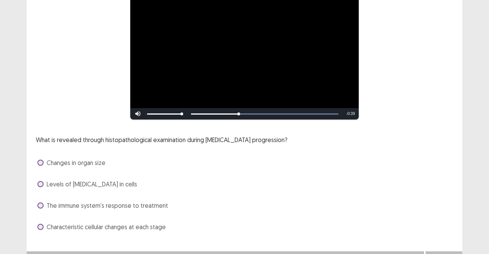
click at [123, 201] on span "The immune system’s response to treatment" at bounding box center [108, 205] width 122 height 9
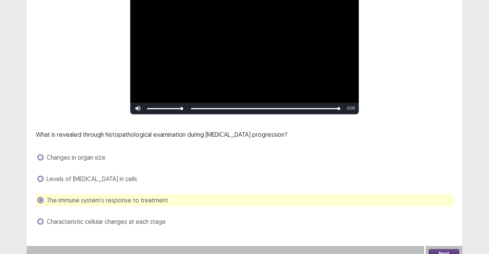
scroll to position [88, 0]
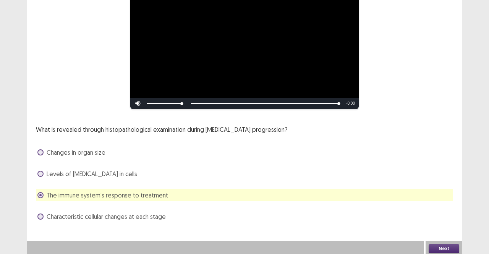
click at [113, 217] on span "Characteristic cellular changes at each stage" at bounding box center [106, 216] width 119 height 9
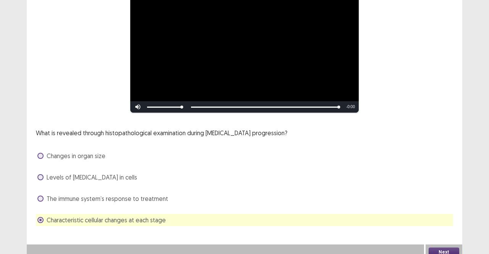
click at [447, 249] on button "Next" at bounding box center [444, 252] width 31 height 9
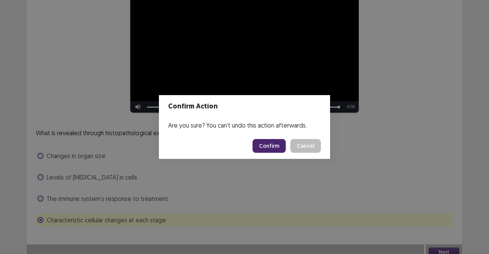
click at [279, 143] on button "Confirm" at bounding box center [269, 146] width 33 height 14
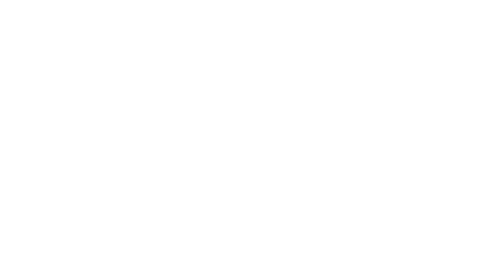
scroll to position [0, 0]
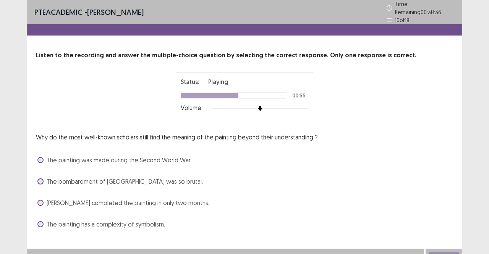
click at [156, 156] on span "The painting was made during the Second World War." at bounding box center [119, 160] width 145 height 9
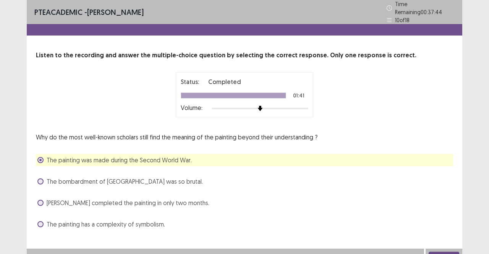
scroll to position [6, 0]
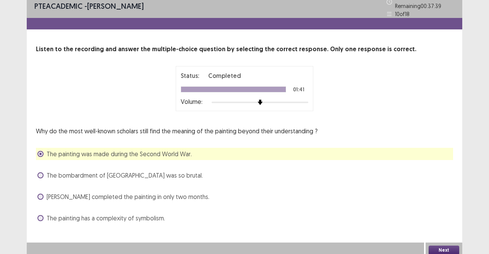
click at [139, 214] on span "The painting has a complexity of symbolism." at bounding box center [106, 218] width 118 height 9
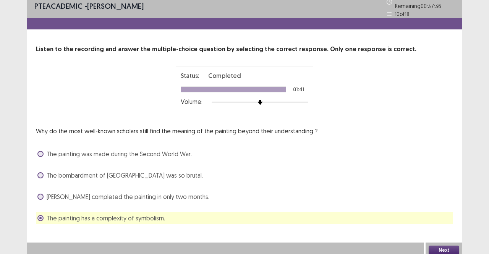
click at [438, 247] on button "Next" at bounding box center [444, 250] width 31 height 9
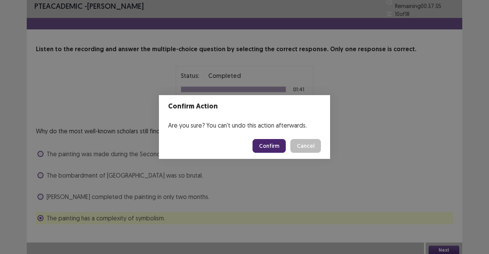
click at [264, 143] on button "Confirm" at bounding box center [269, 146] width 33 height 14
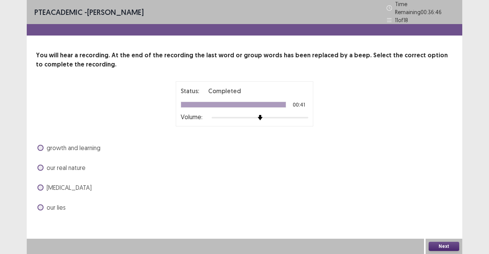
click at [48, 204] on span "our lies" at bounding box center [56, 207] width 19 height 9
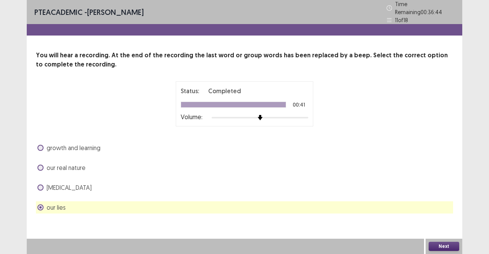
click at [443, 247] on button "Next" at bounding box center [444, 246] width 31 height 9
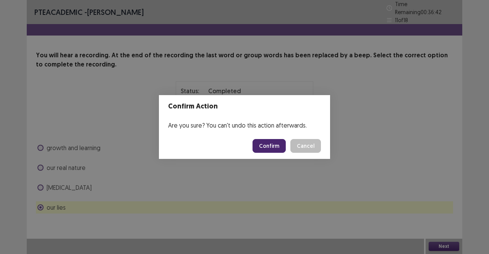
click at [274, 147] on button "Confirm" at bounding box center [269, 146] width 33 height 14
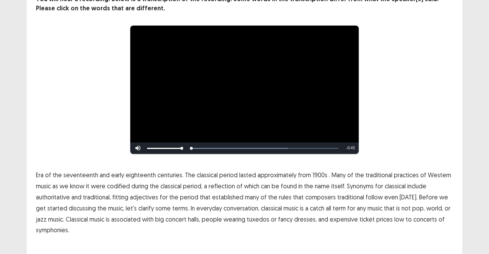
scroll to position [57, 0]
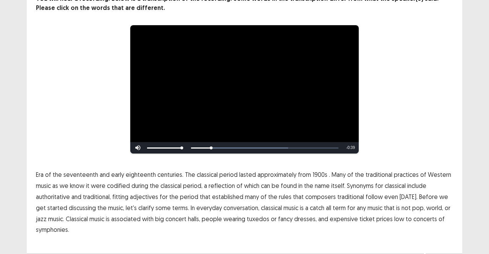
click at [313, 171] on span "1900s" at bounding box center [320, 174] width 15 height 9
click at [346, 193] on span "traditional" at bounding box center [350, 196] width 27 height 9
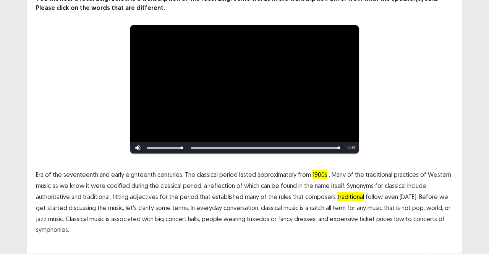
click at [51, 225] on span "symphonies." at bounding box center [52, 229] width 33 height 9
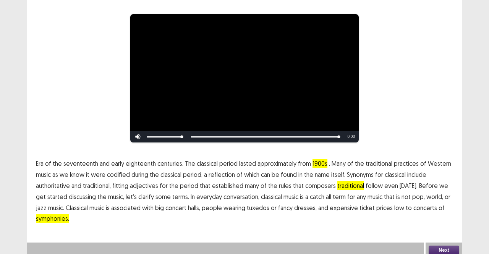
click at [437, 246] on button "Next" at bounding box center [444, 250] width 31 height 9
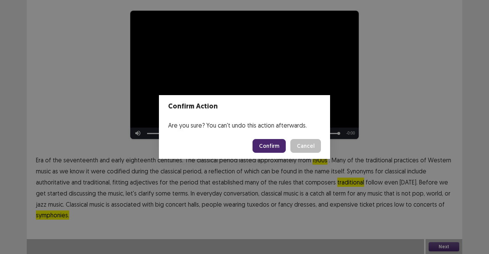
click at [267, 144] on button "Confirm" at bounding box center [269, 146] width 33 height 14
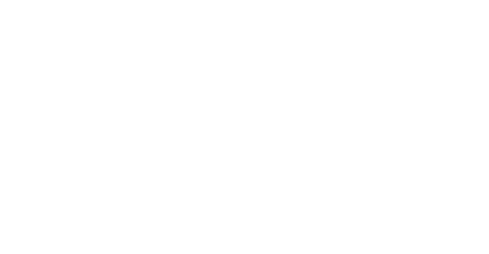
scroll to position [0, 0]
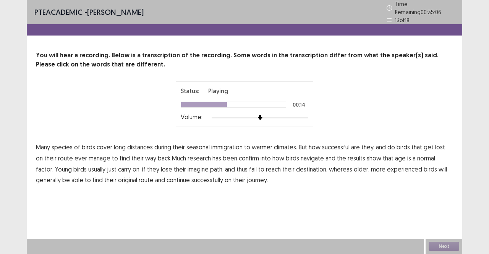
click at [172, 154] on span "Much" at bounding box center [179, 158] width 14 height 9
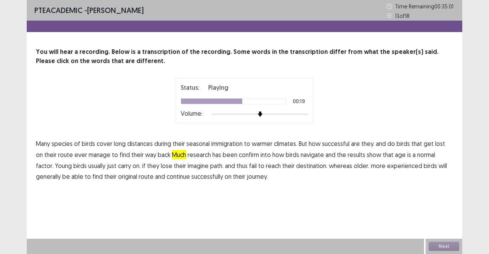
drag, startPoint x: 415, startPoint y: 151, endPoint x: 416, endPoint y: 157, distance: 5.4
click at [417, 157] on span "normal" at bounding box center [426, 154] width 18 height 9
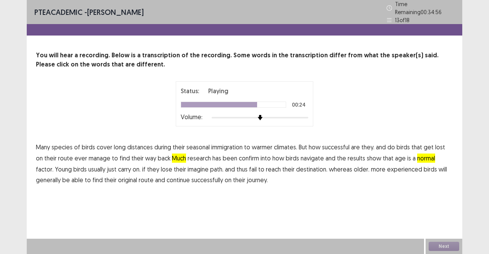
click at [188, 168] on span "imagine" at bounding box center [198, 169] width 21 height 9
click at [440, 248] on button "Next" at bounding box center [444, 246] width 31 height 9
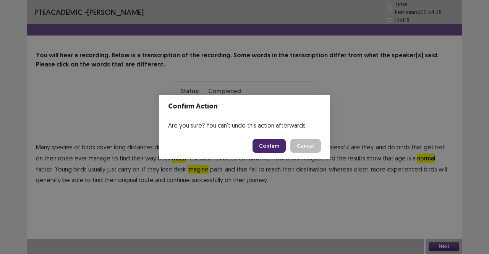
click at [277, 148] on button "Confirm" at bounding box center [269, 146] width 33 height 14
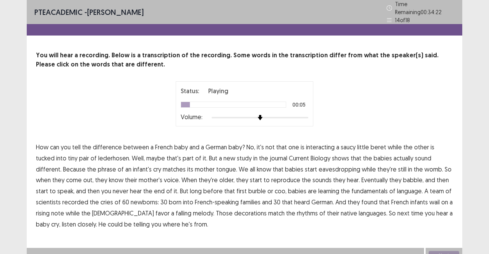
click at [307, 146] on span "interacting" at bounding box center [320, 147] width 29 height 9
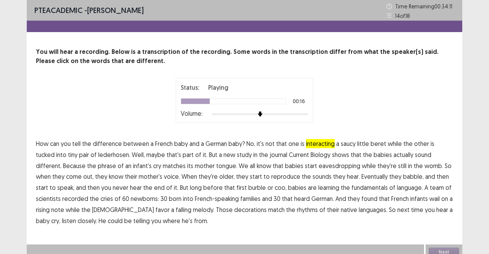
click at [98, 167] on span "phrase" at bounding box center [107, 165] width 18 height 9
click at [271, 177] on span "reproduce" at bounding box center [285, 176] width 29 height 9
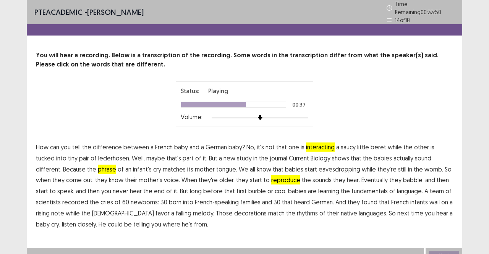
click at [352, 188] on span "fundamentals" at bounding box center [370, 191] width 36 height 9
click at [234, 212] on span "decorations" at bounding box center [250, 213] width 32 height 9
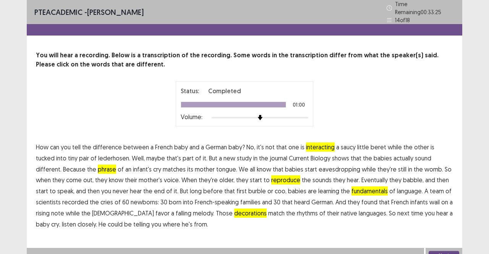
click at [436, 251] on button "Next" at bounding box center [444, 255] width 31 height 9
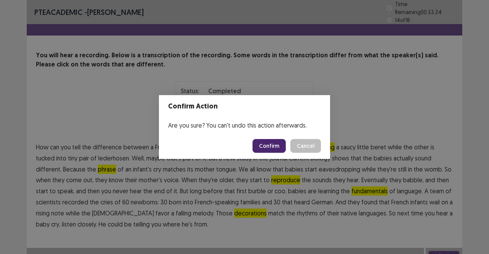
click at [271, 148] on button "Confirm" at bounding box center [269, 146] width 33 height 14
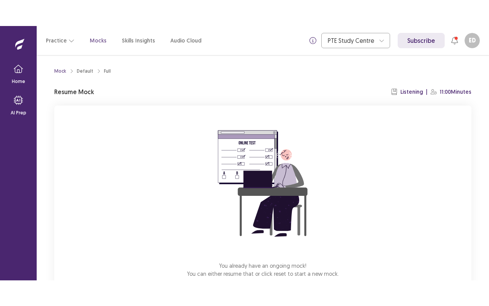
scroll to position [47, 0]
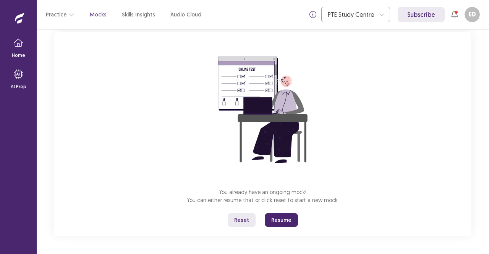
click at [289, 221] on button "Resume" at bounding box center [281, 220] width 33 height 14
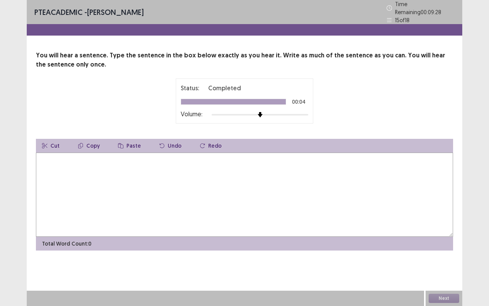
click at [224, 195] on textarea at bounding box center [244, 194] width 417 height 84
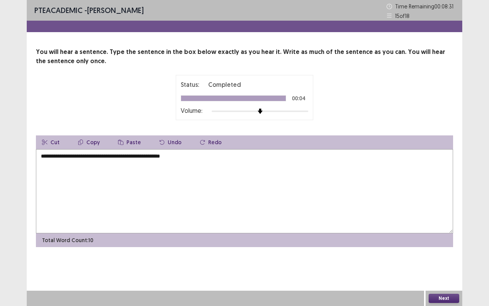
type textarea "**********"
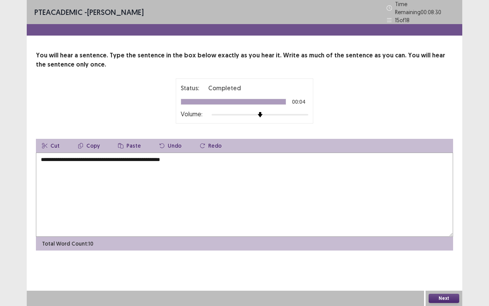
click at [450, 254] on button "Next" at bounding box center [444, 298] width 31 height 9
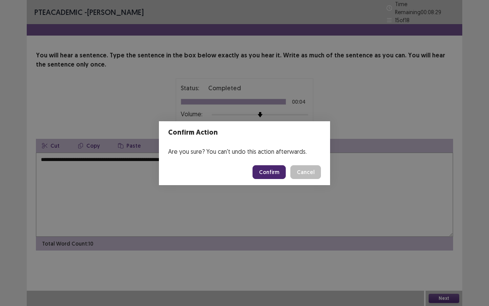
click at [275, 172] on button "Confirm" at bounding box center [269, 172] width 33 height 14
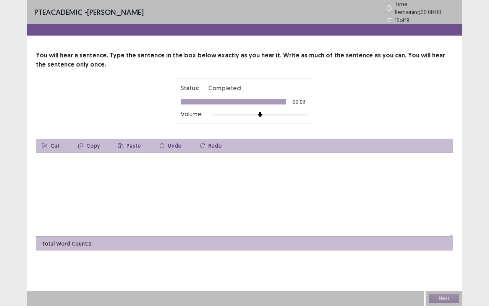
click at [275, 172] on textarea at bounding box center [244, 194] width 417 height 84
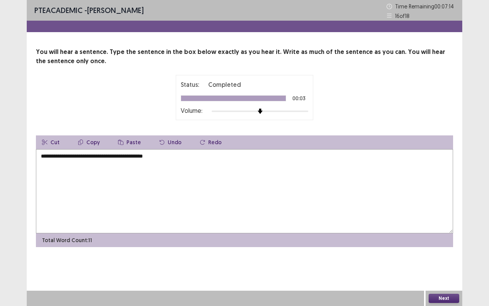
type textarea "**********"
click at [450, 254] on button "Next" at bounding box center [444, 298] width 31 height 9
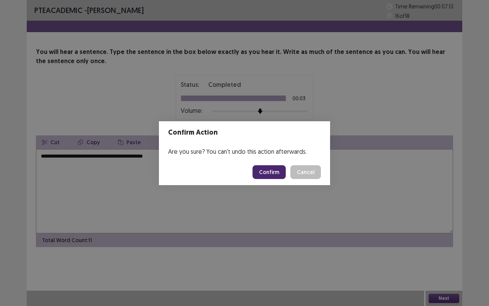
click at [263, 172] on button "Confirm" at bounding box center [269, 172] width 33 height 14
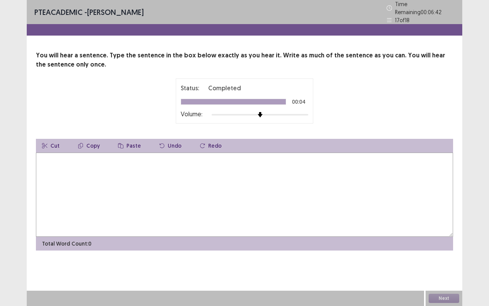
click at [263, 172] on textarea at bounding box center [244, 194] width 417 height 84
type textarea "**********"
click at [443, 254] on button "Next" at bounding box center [444, 298] width 31 height 9
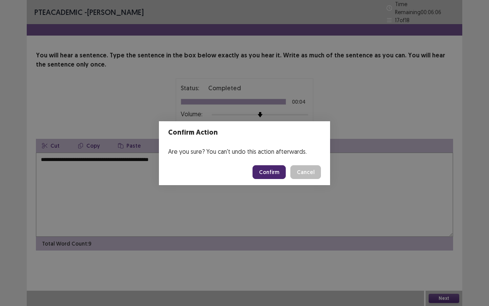
click at [266, 174] on button "Confirm" at bounding box center [269, 172] width 33 height 14
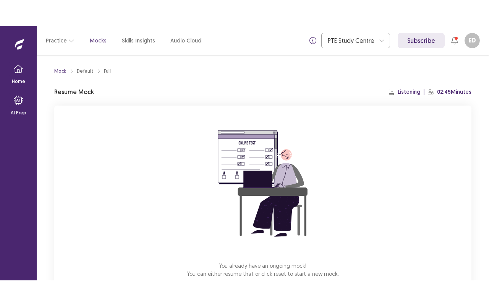
scroll to position [47, 0]
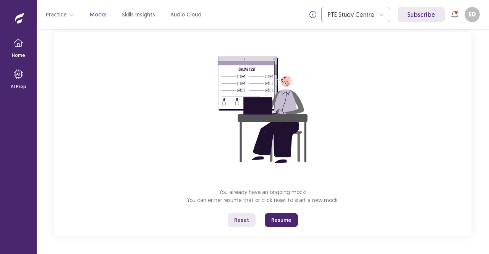
click at [286, 221] on button "Resume" at bounding box center [281, 220] width 33 height 14
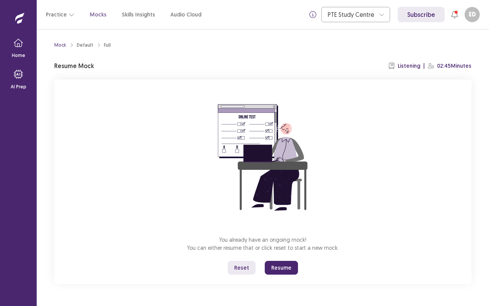
scroll to position [0, 0]
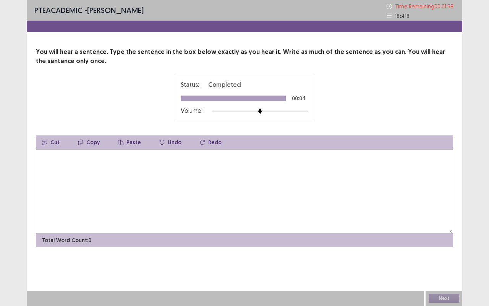
click at [277, 207] on textarea at bounding box center [244, 191] width 417 height 84
type textarea "**********"
click at [449, 254] on button "Next" at bounding box center [444, 298] width 31 height 9
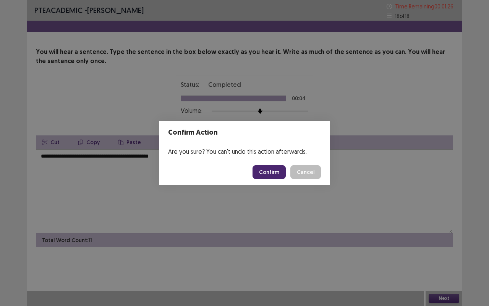
click at [267, 173] on button "Confirm" at bounding box center [269, 172] width 33 height 14
